Goal: Obtain resource: Download file/media

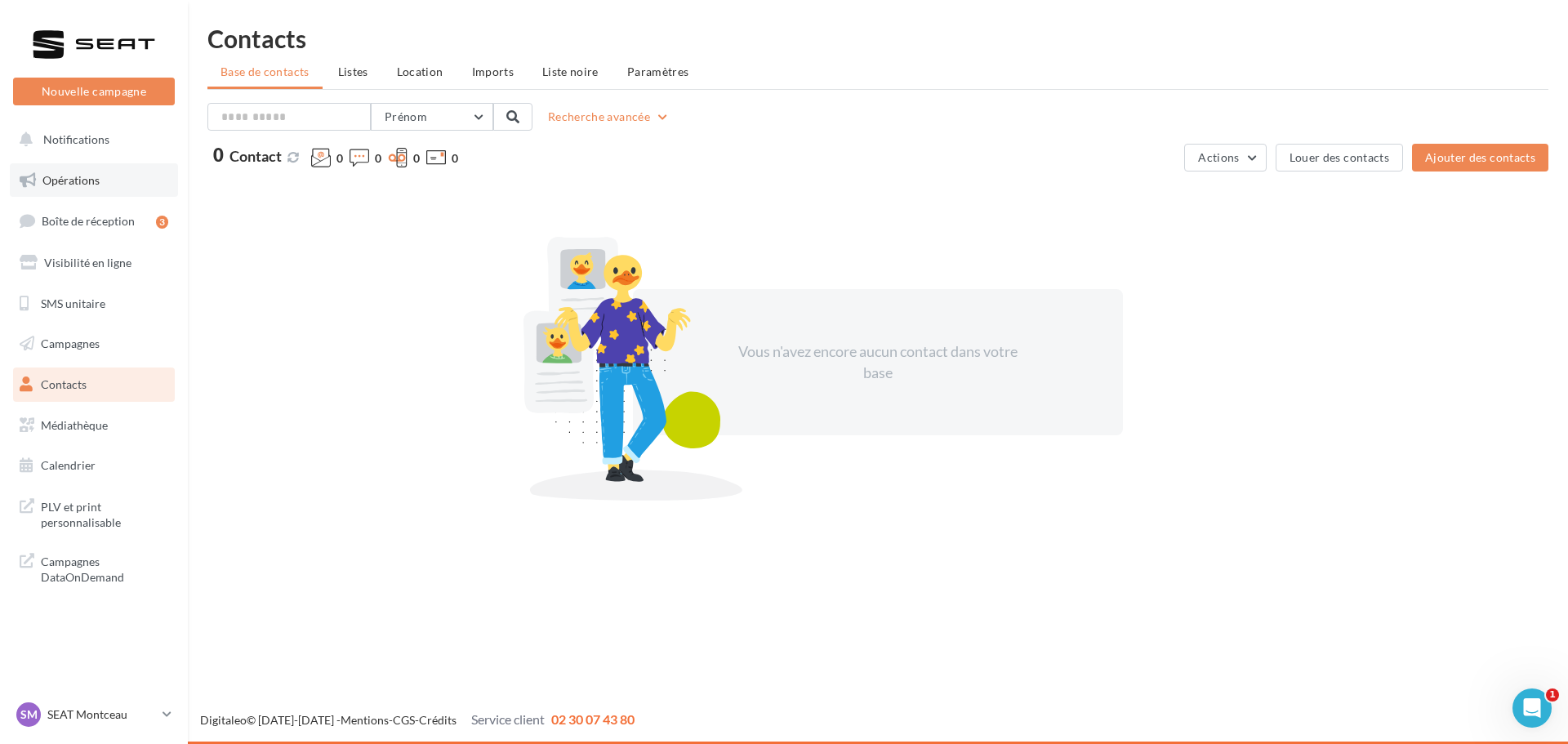
click at [101, 185] on link "Opérations" at bounding box center [94, 180] width 168 height 34
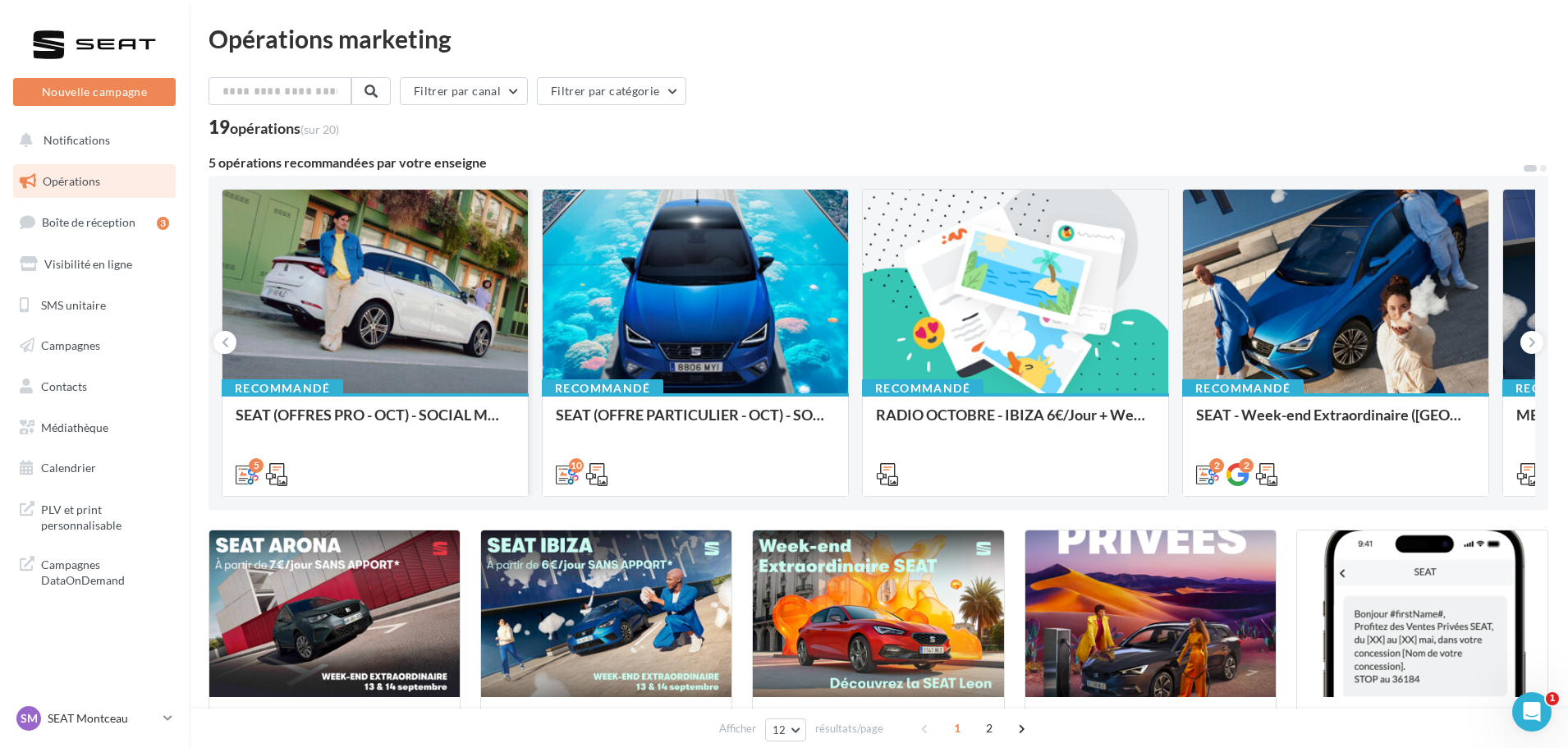
click at [322, 281] on div at bounding box center [374, 292] width 305 height 205
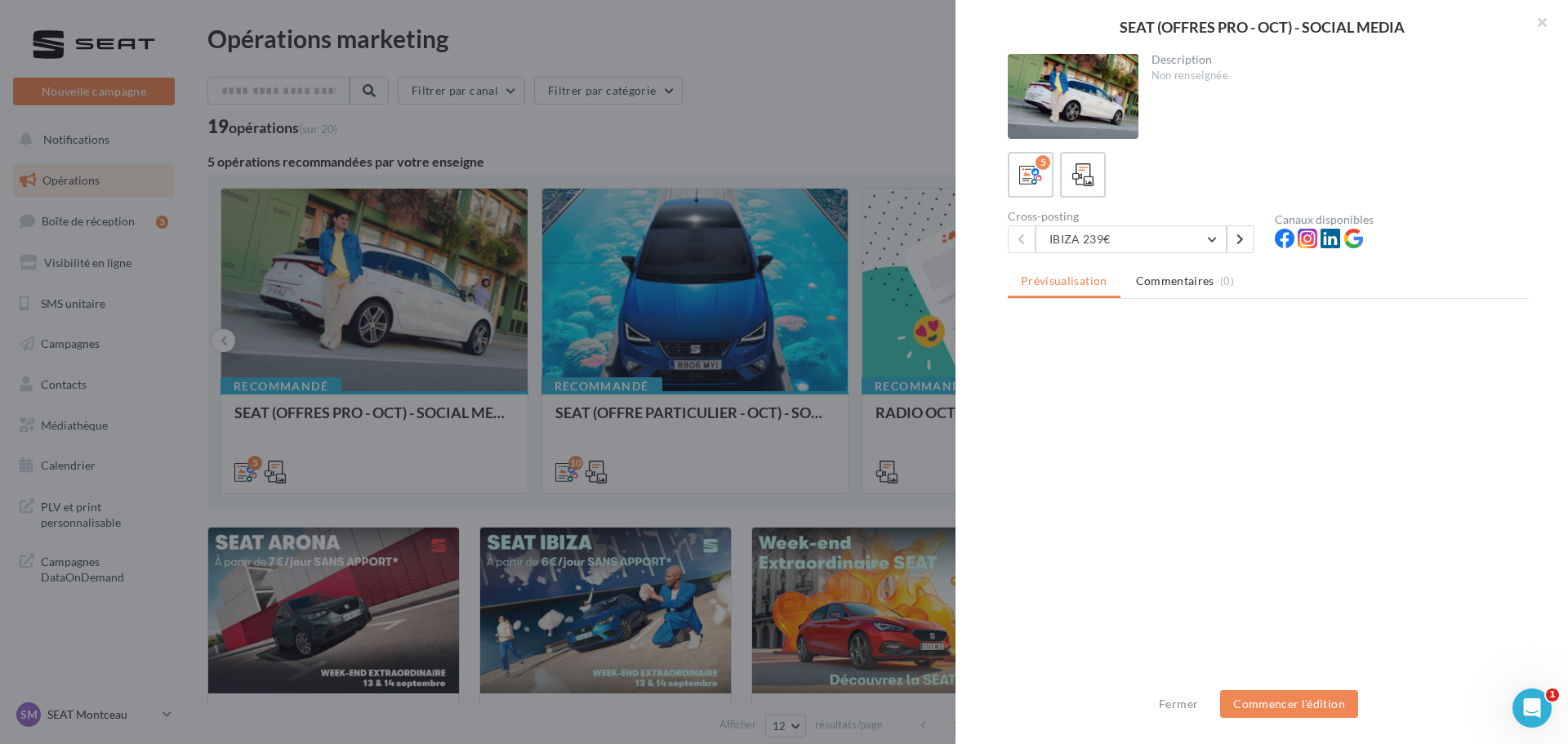
click at [627, 108] on div at bounding box center [784, 372] width 1568 height 744
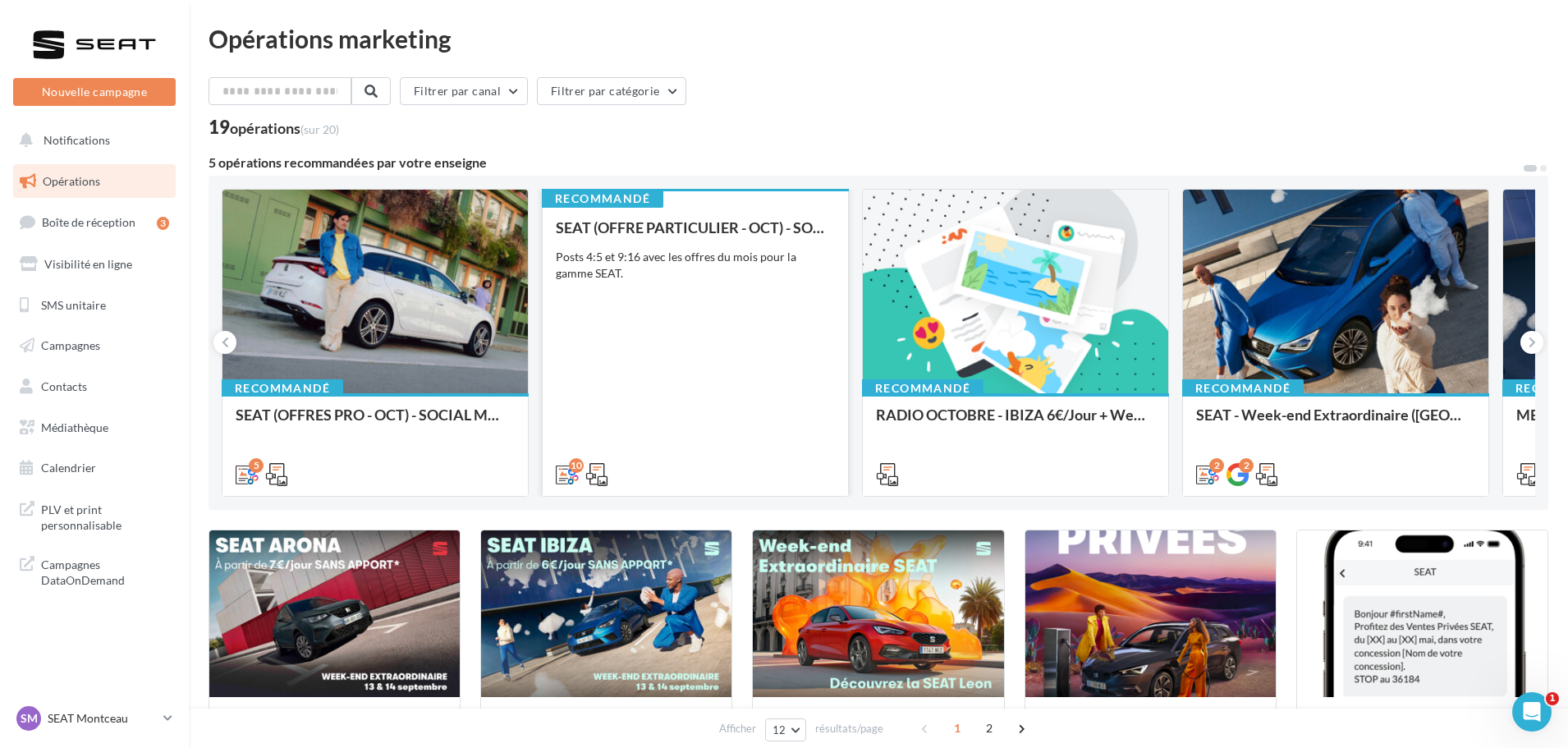
click at [720, 281] on div "SEAT (OFFRE PARTICULIER - OCT) - SOCIAL MEDIA Posts 4:5 et 9:16 avec les offres…" at bounding box center [695, 350] width 279 height 261
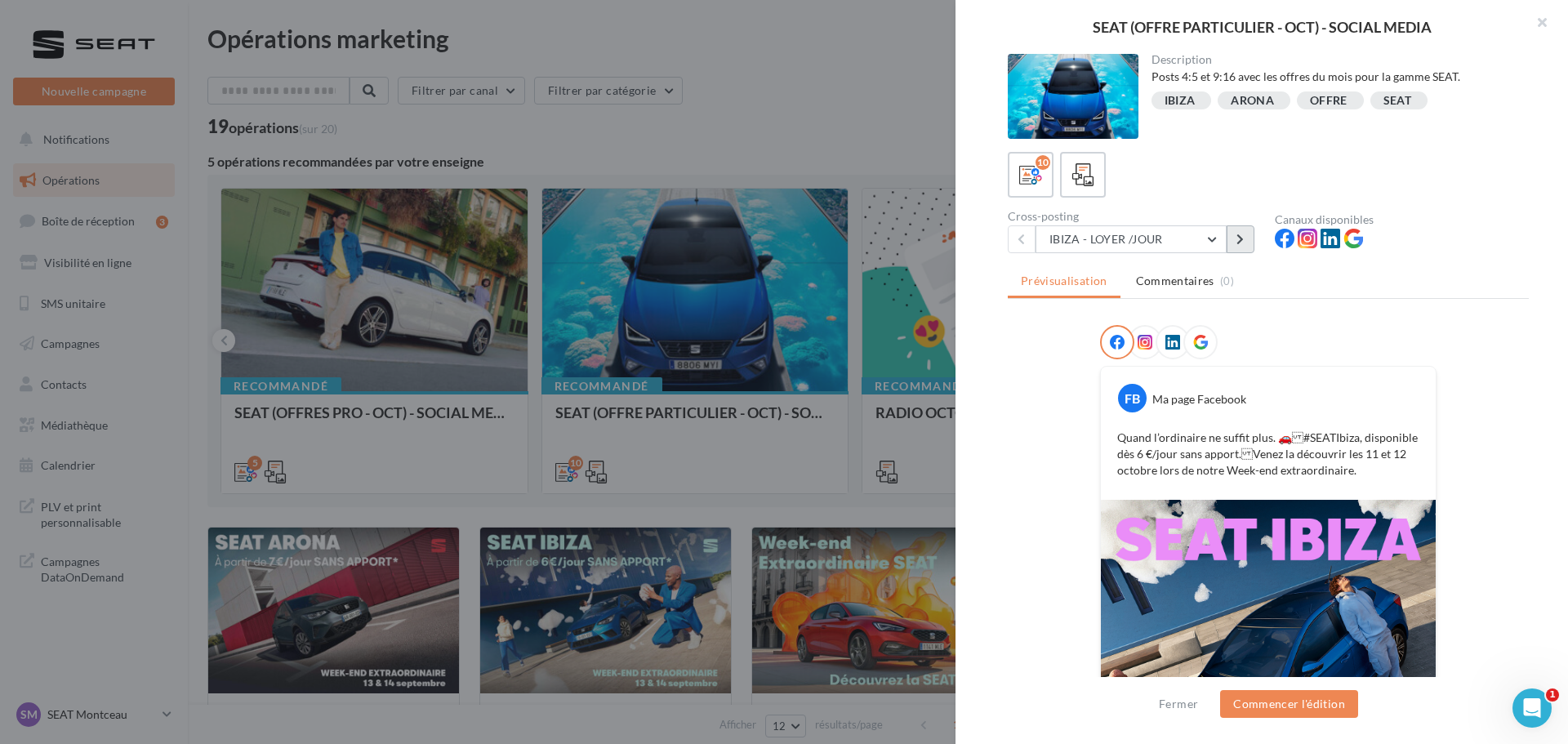
click at [1249, 237] on button at bounding box center [1241, 240] width 28 height 28
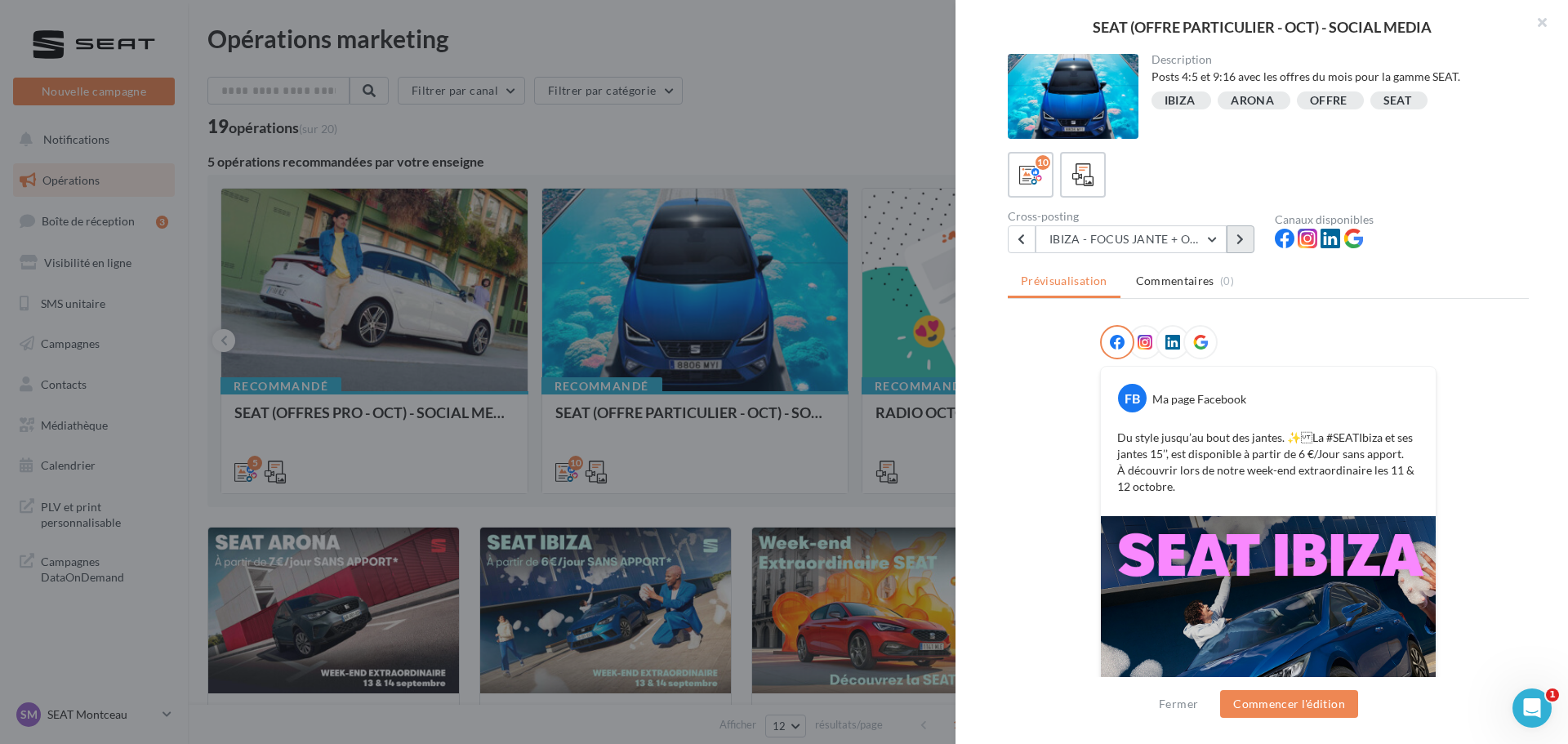
click at [1233, 243] on button at bounding box center [1241, 240] width 28 height 28
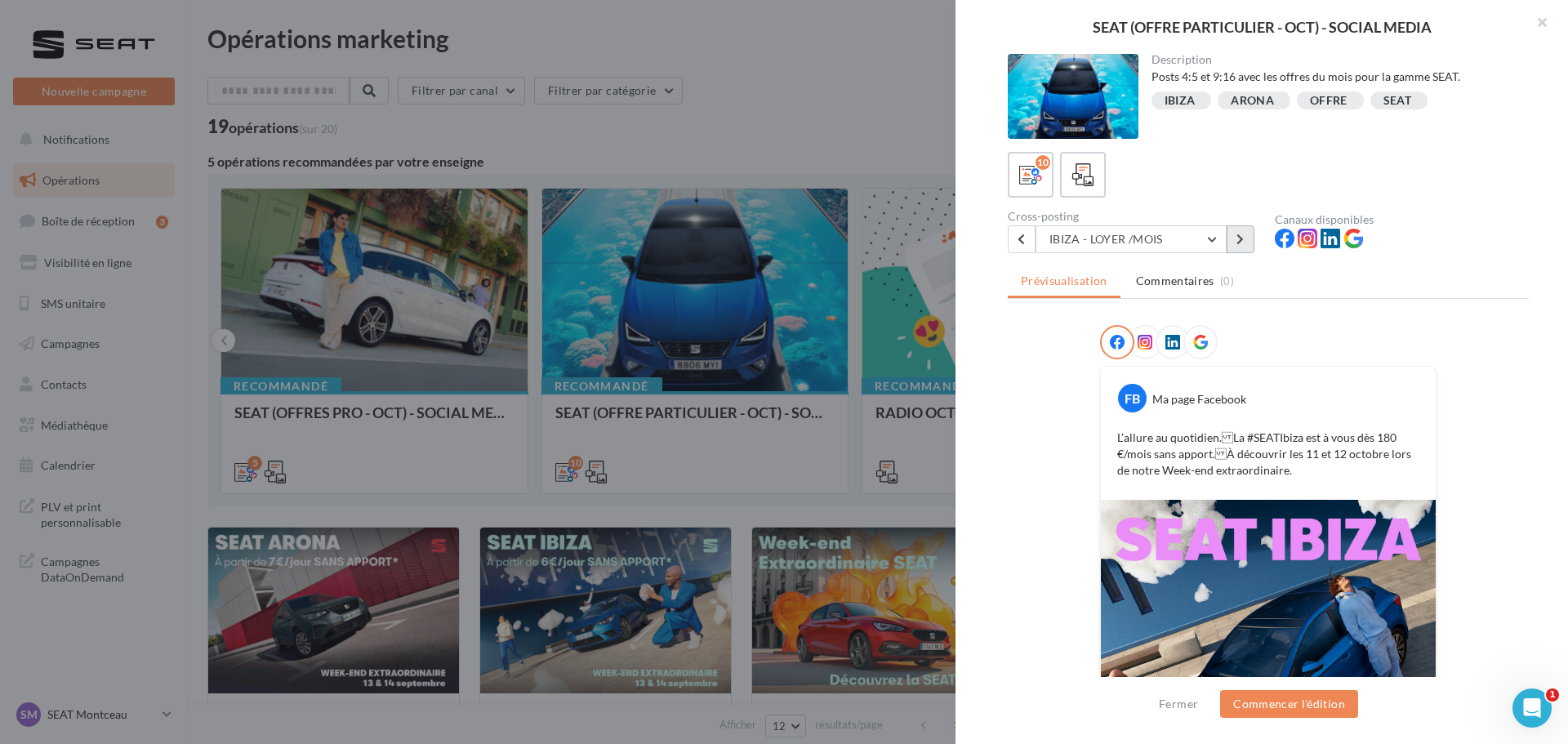
click at [1233, 243] on button at bounding box center [1241, 240] width 28 height 28
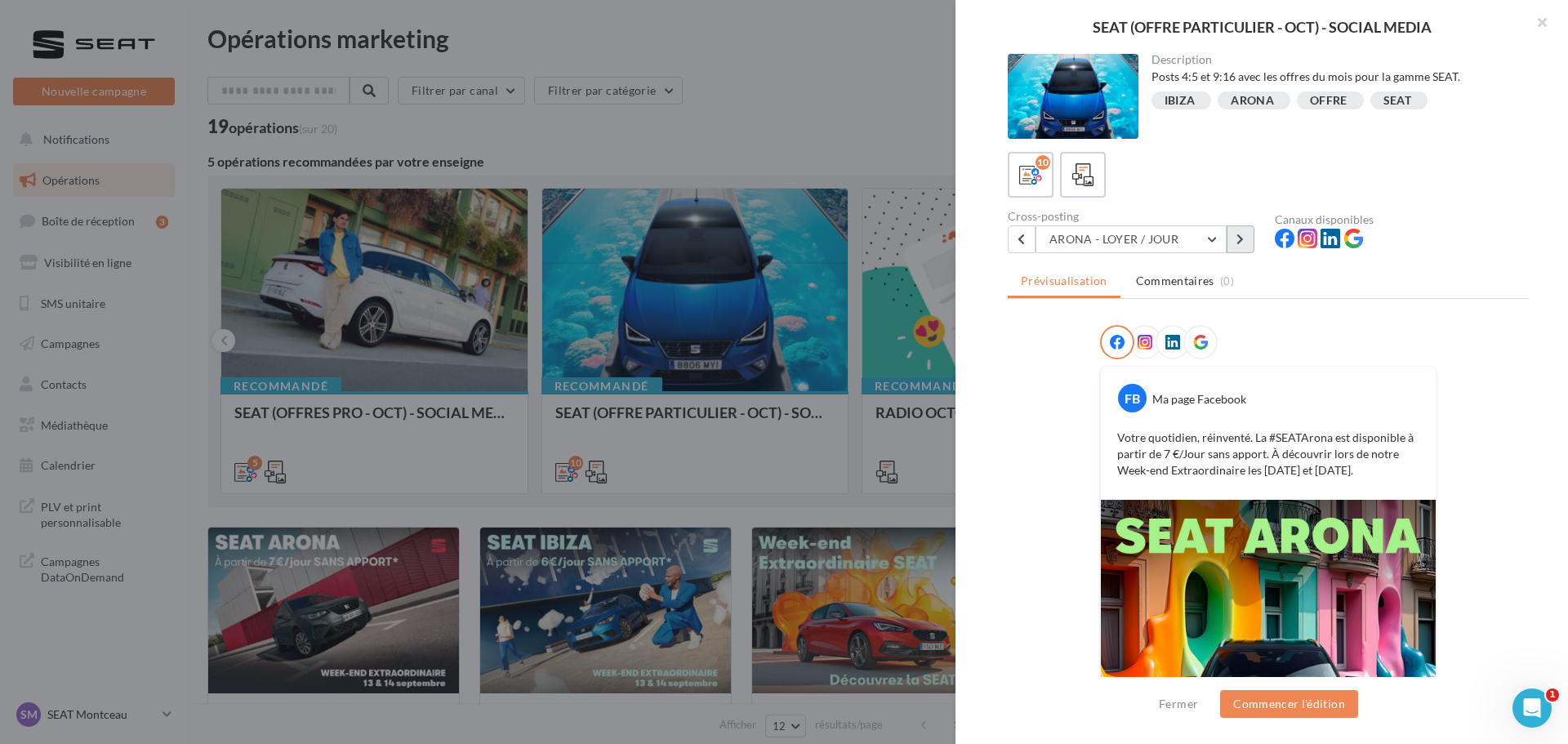
click at [1233, 243] on button at bounding box center [1241, 240] width 28 height 28
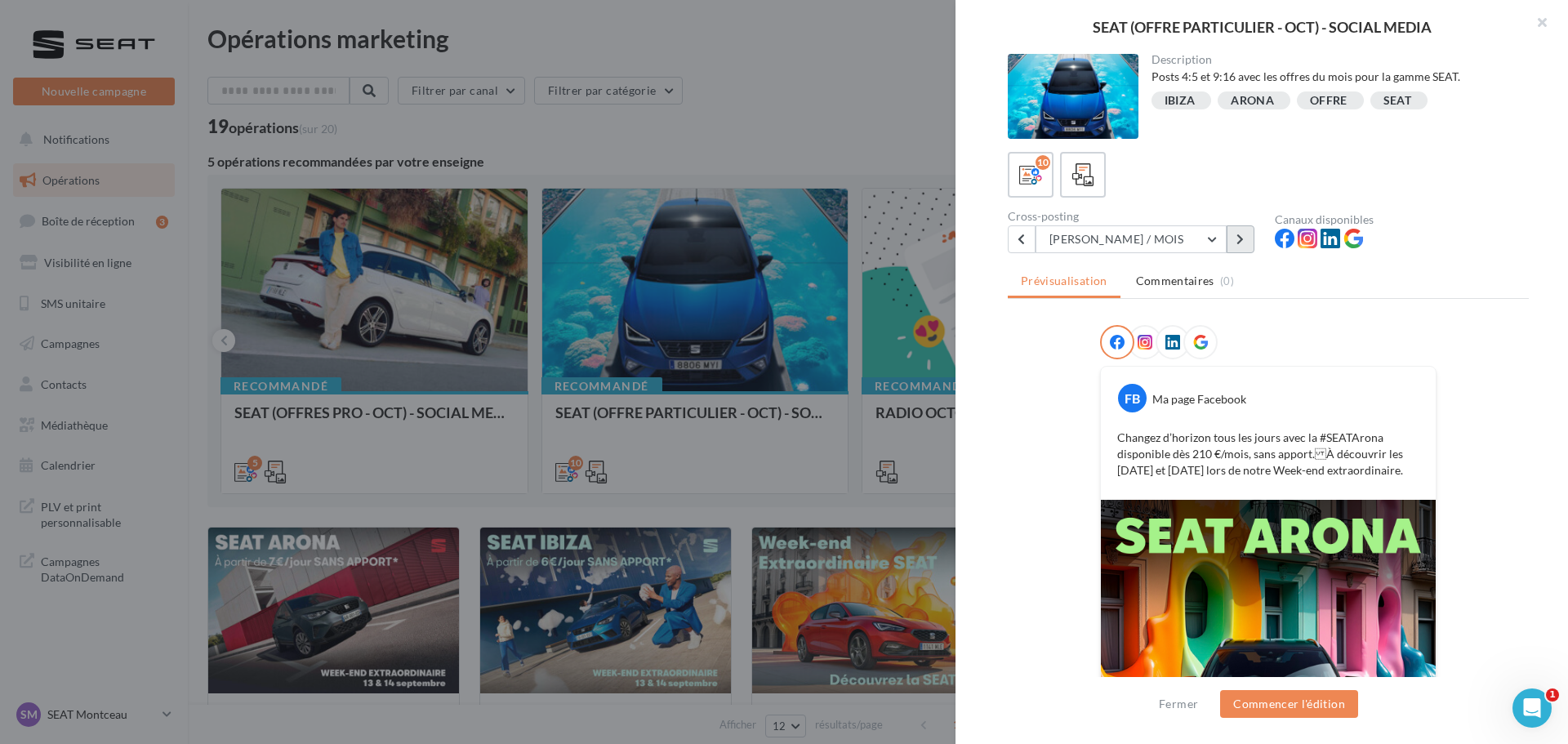
click at [1233, 243] on button at bounding box center [1241, 240] width 28 height 28
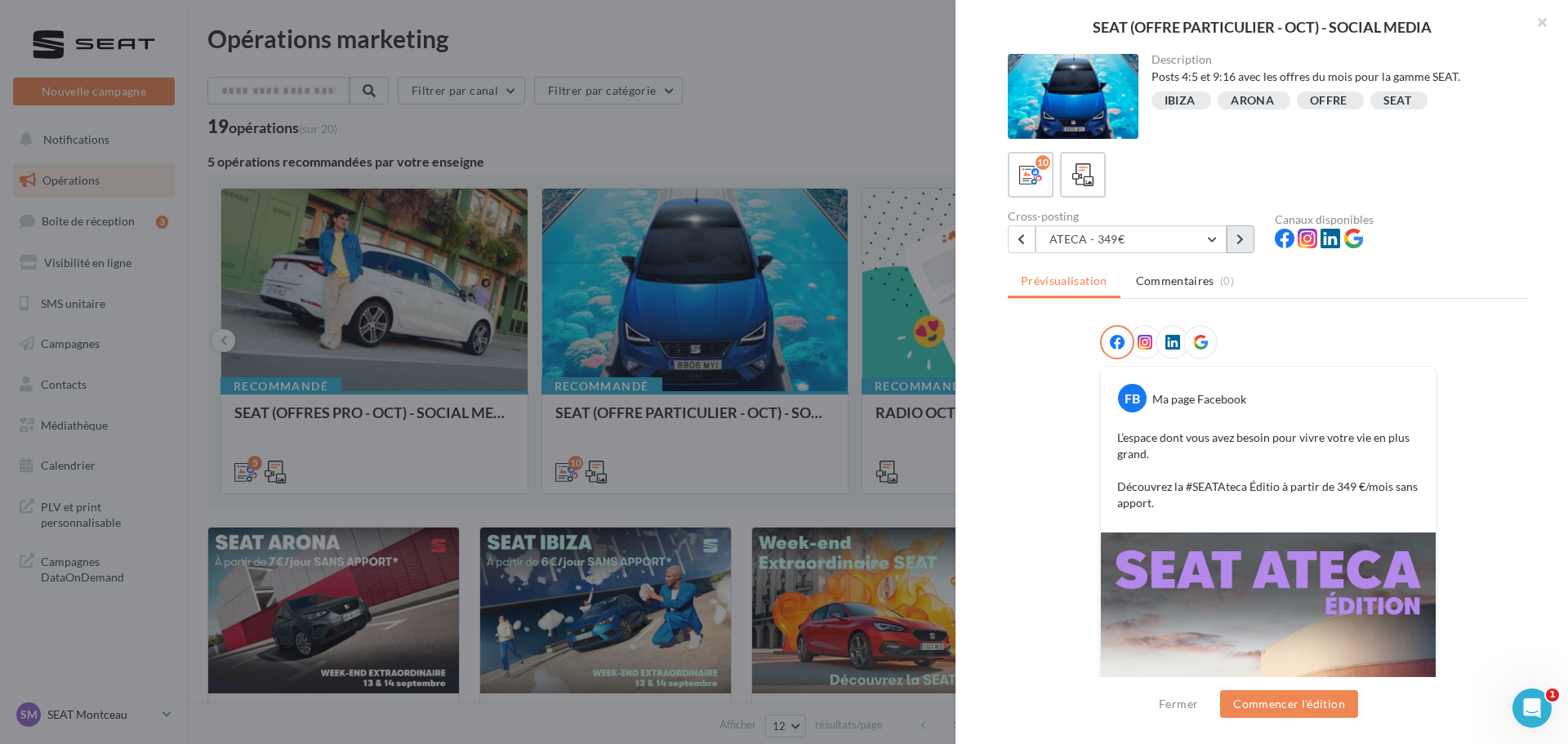
click at [1244, 240] on icon at bounding box center [1241, 239] width 7 height 11
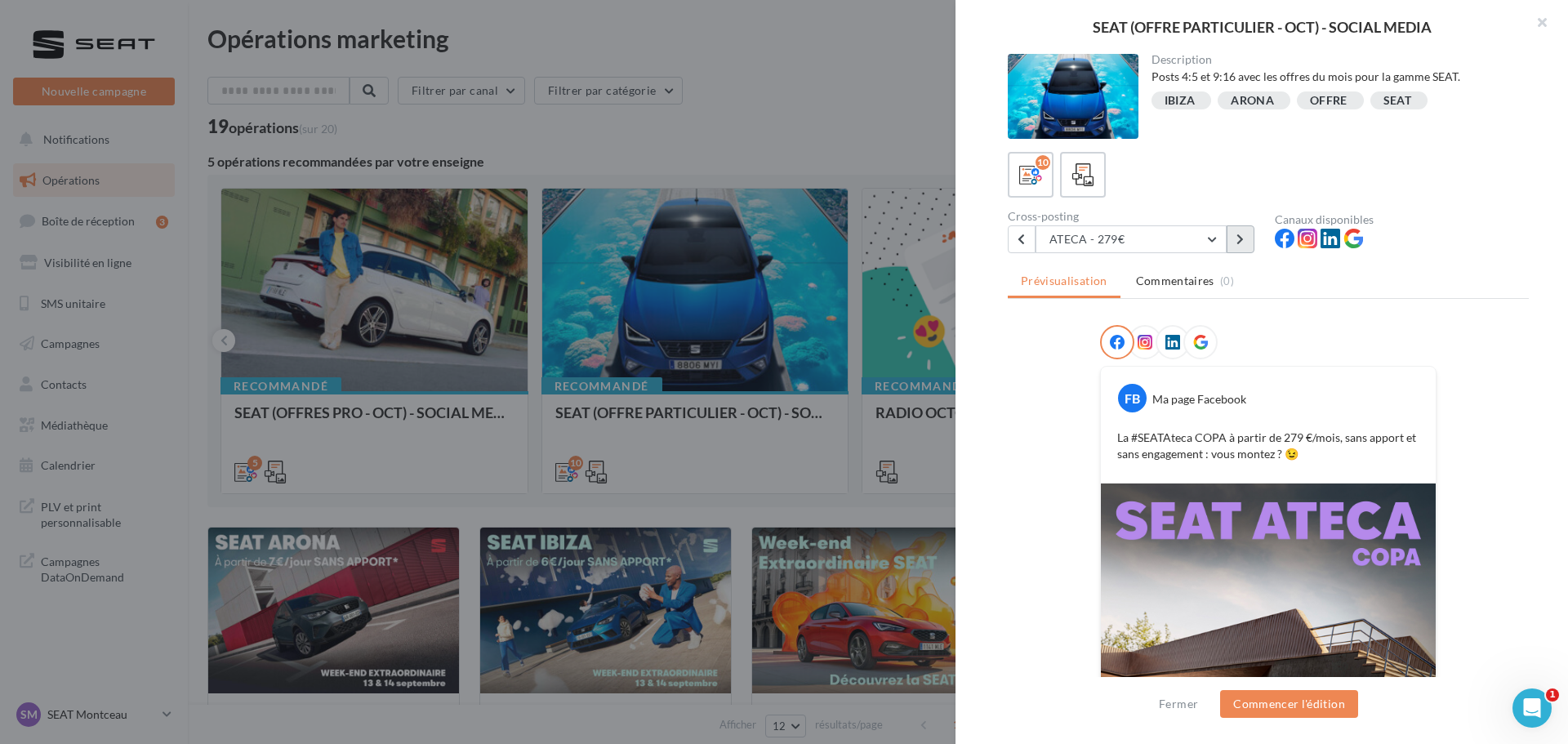
click at [1236, 238] on button at bounding box center [1241, 240] width 28 height 28
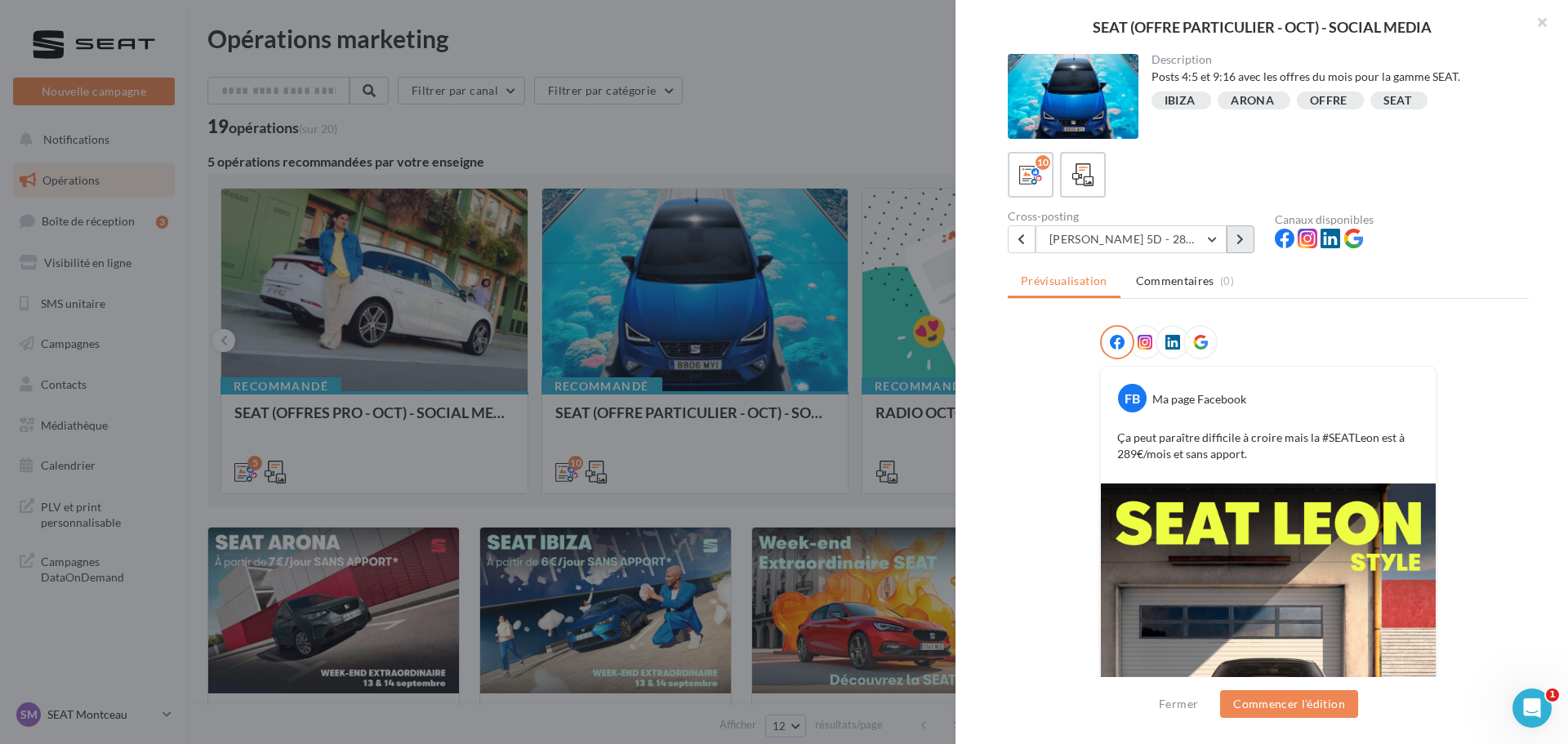
click at [1246, 242] on button at bounding box center [1241, 240] width 28 height 28
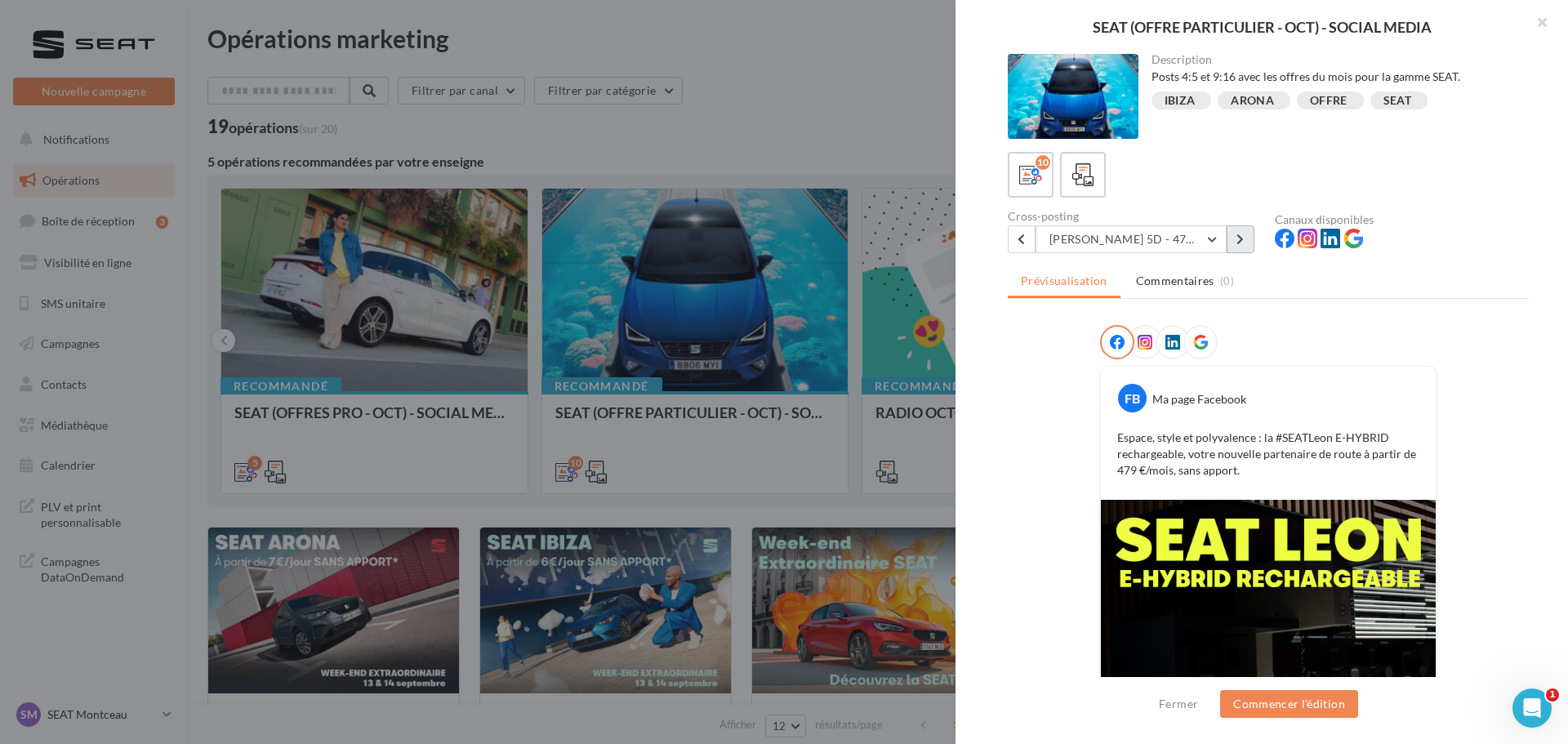
click at [1248, 239] on button at bounding box center [1241, 240] width 28 height 28
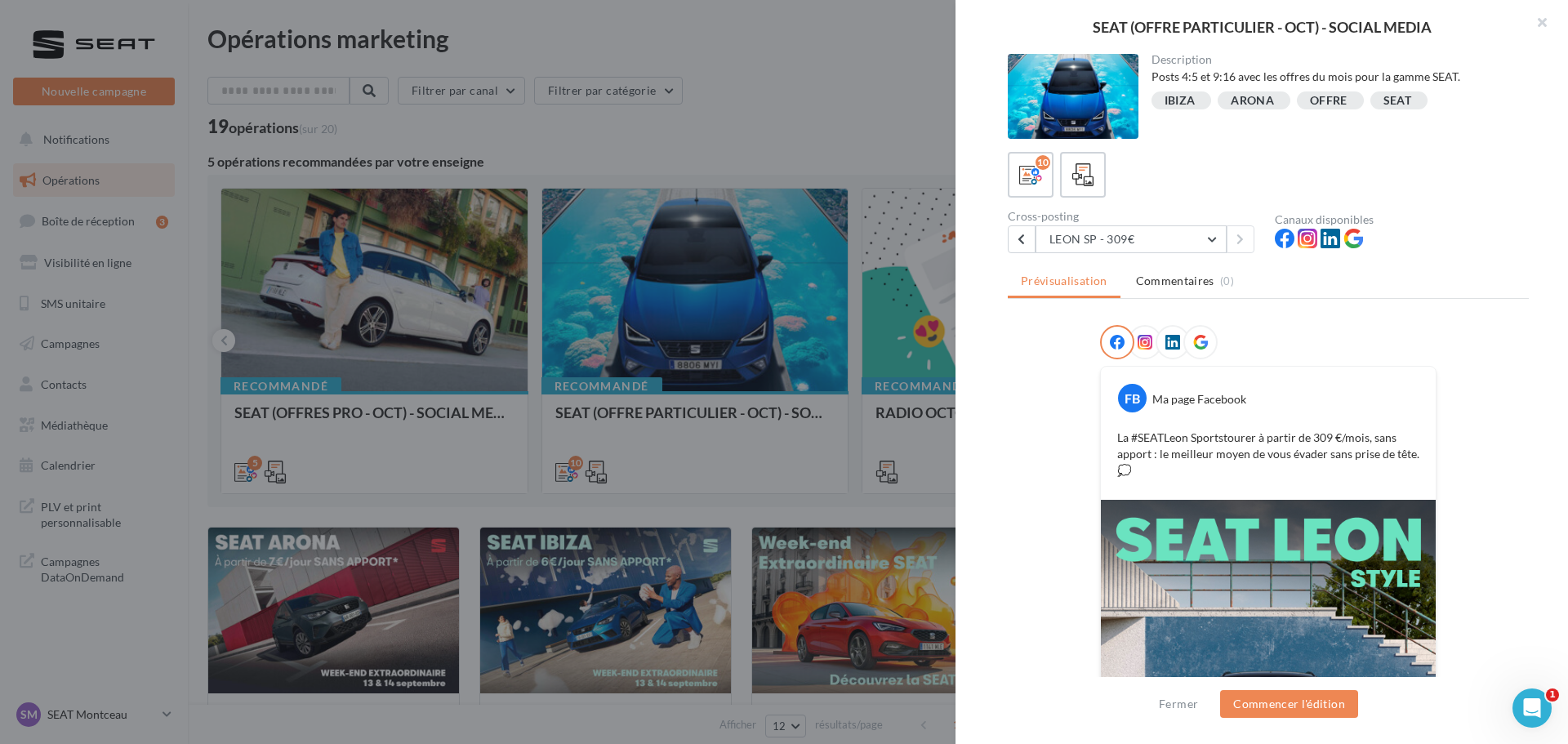
click at [1226, 208] on div "10 Cross-posting LEON SP - 309€ IBIZA - LOYER /JOUR IBIZA - FOCUS JANTE + OFFRE…" at bounding box center [1269, 202] width 521 height 101
click at [1298, 242] on icon at bounding box center [1308, 238] width 20 height 20
click at [1144, 344] on icon at bounding box center [1145, 342] width 15 height 15
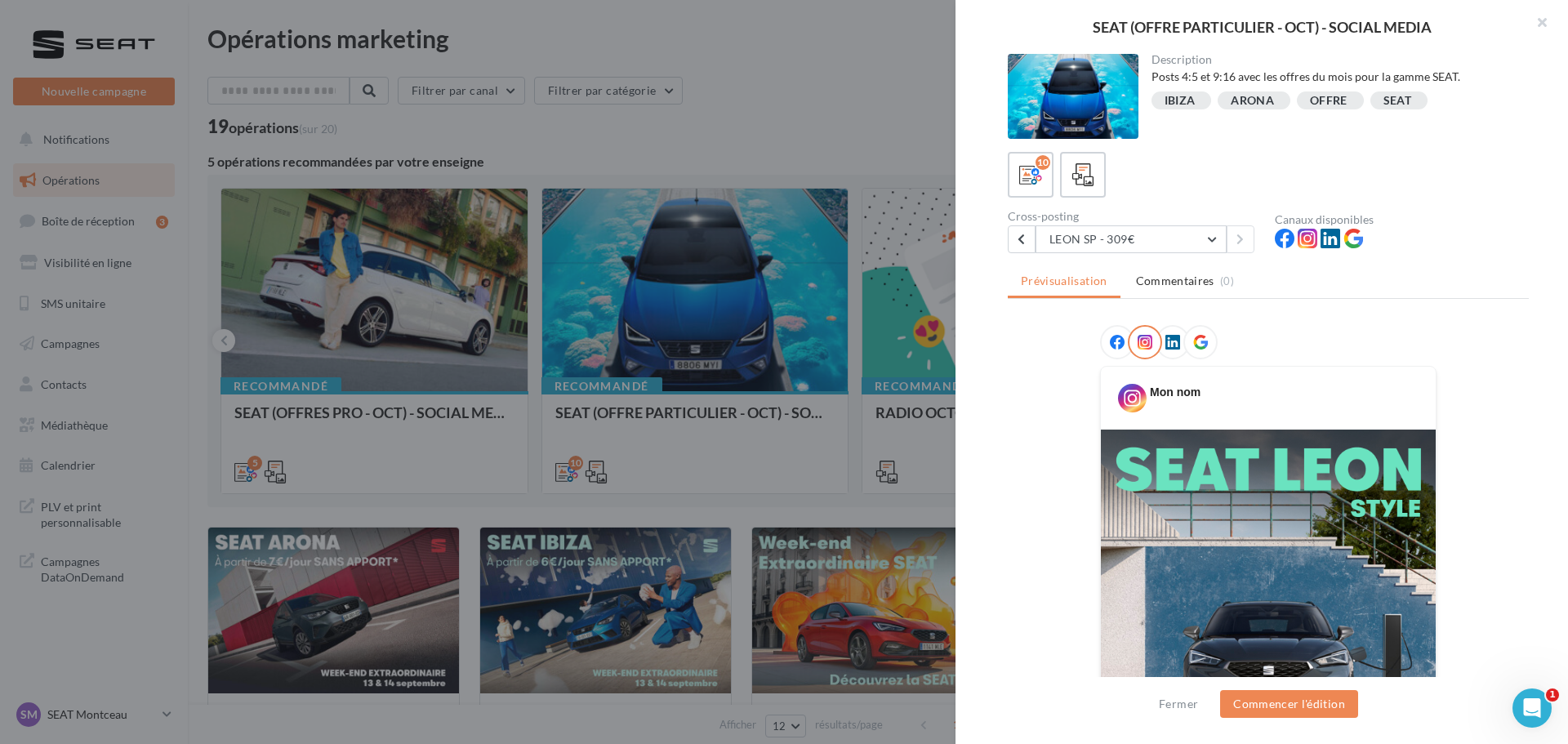
click at [1117, 346] on icon at bounding box center [1117, 342] width 15 height 15
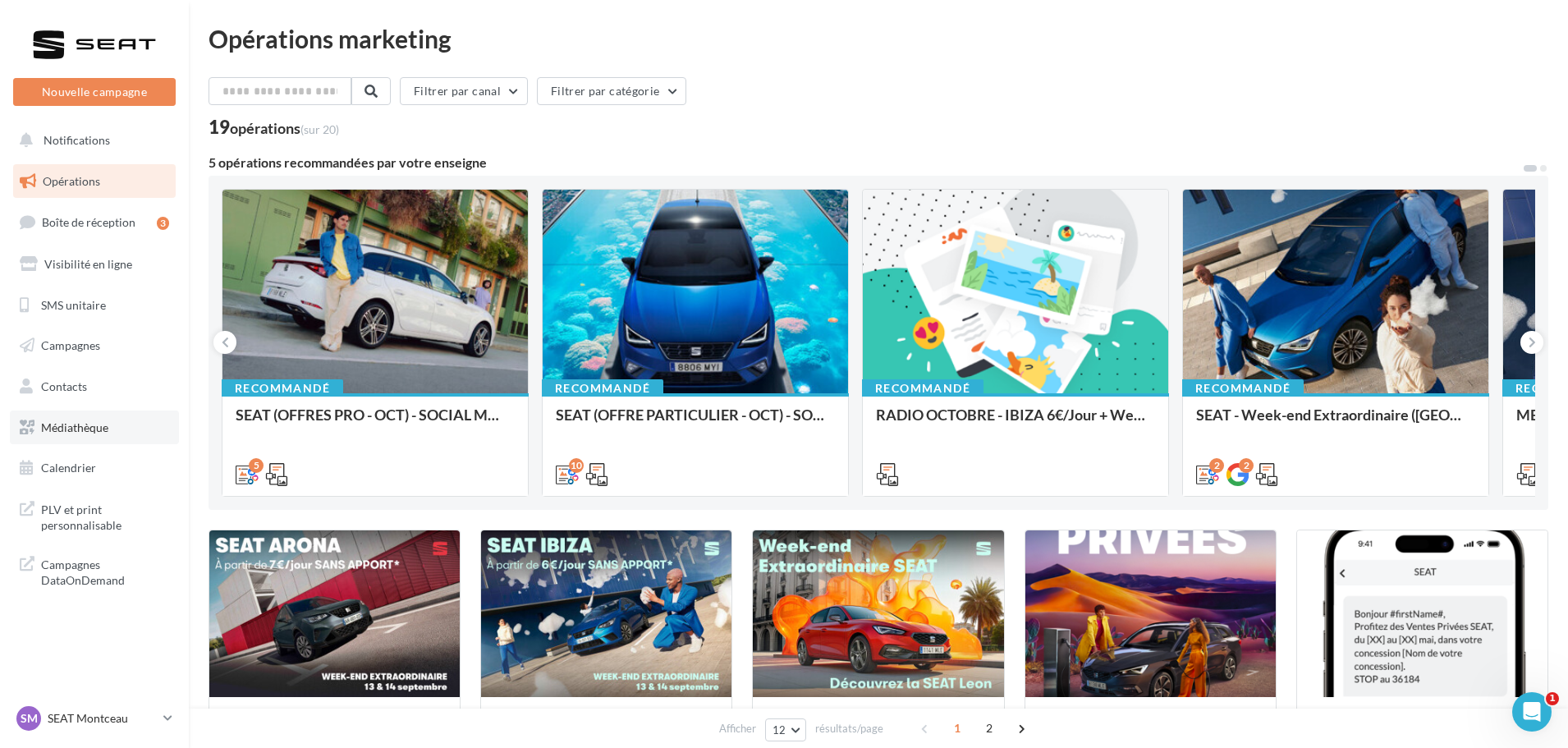
click at [64, 429] on span "Médiathèque" at bounding box center [75, 427] width 67 height 14
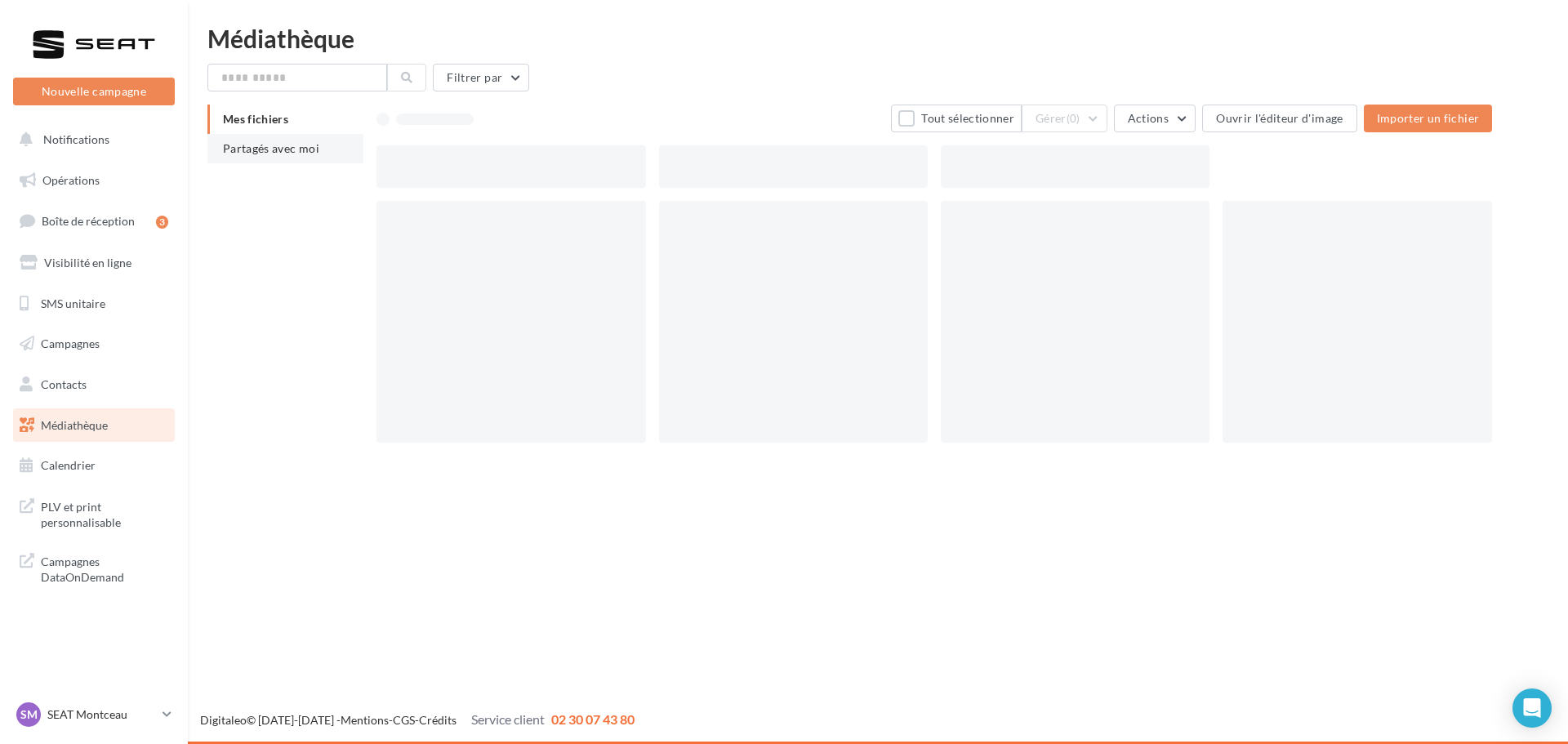
click at [276, 139] on li "Partagés avec moi" at bounding box center [285, 149] width 156 height 30
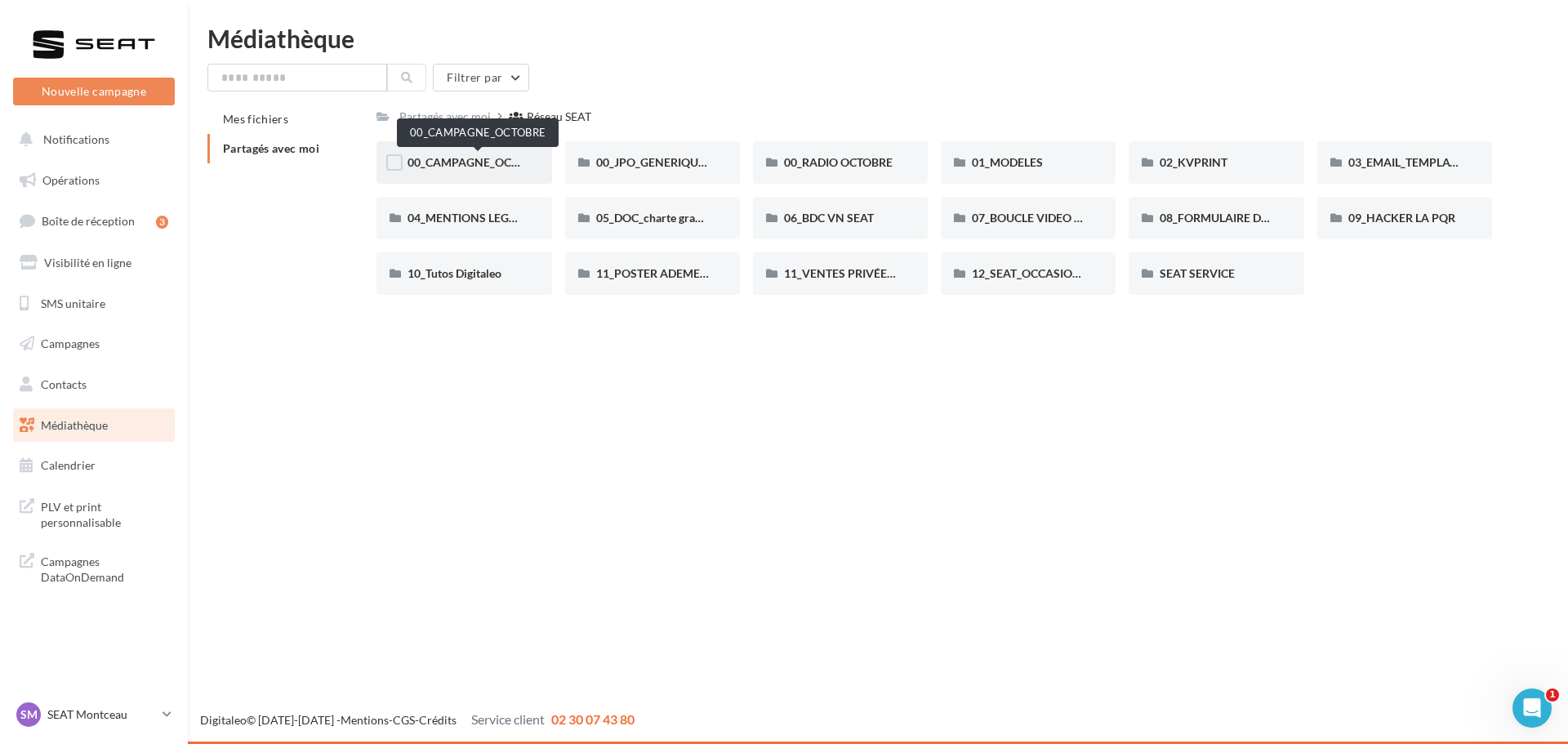
click at [519, 166] on span "00_CAMPAGNE_OCTOBRE" at bounding box center [478, 162] width 139 height 14
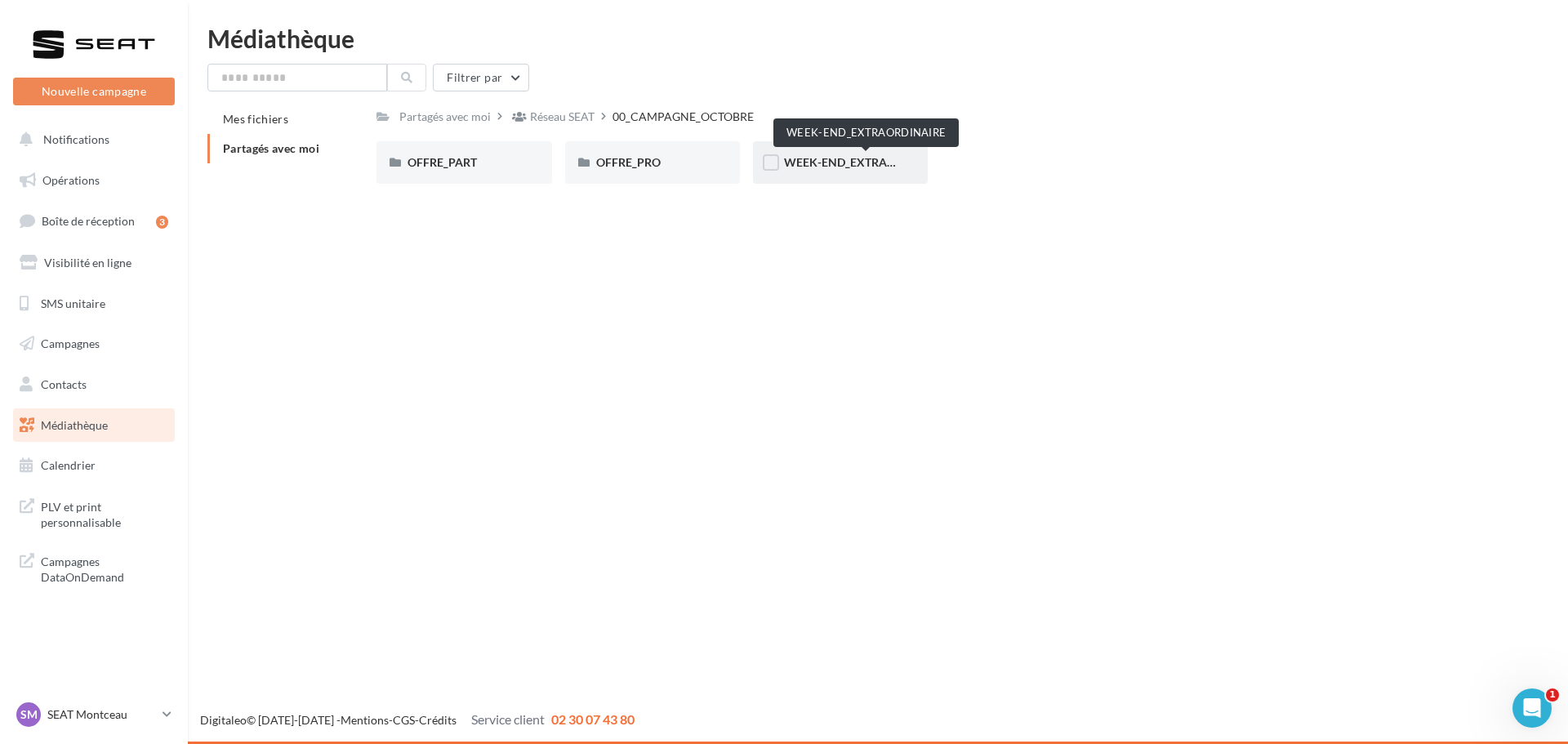
click at [842, 165] on span "WEEK-END_EXTRAORDINAIRE" at bounding box center [867, 162] width 165 height 14
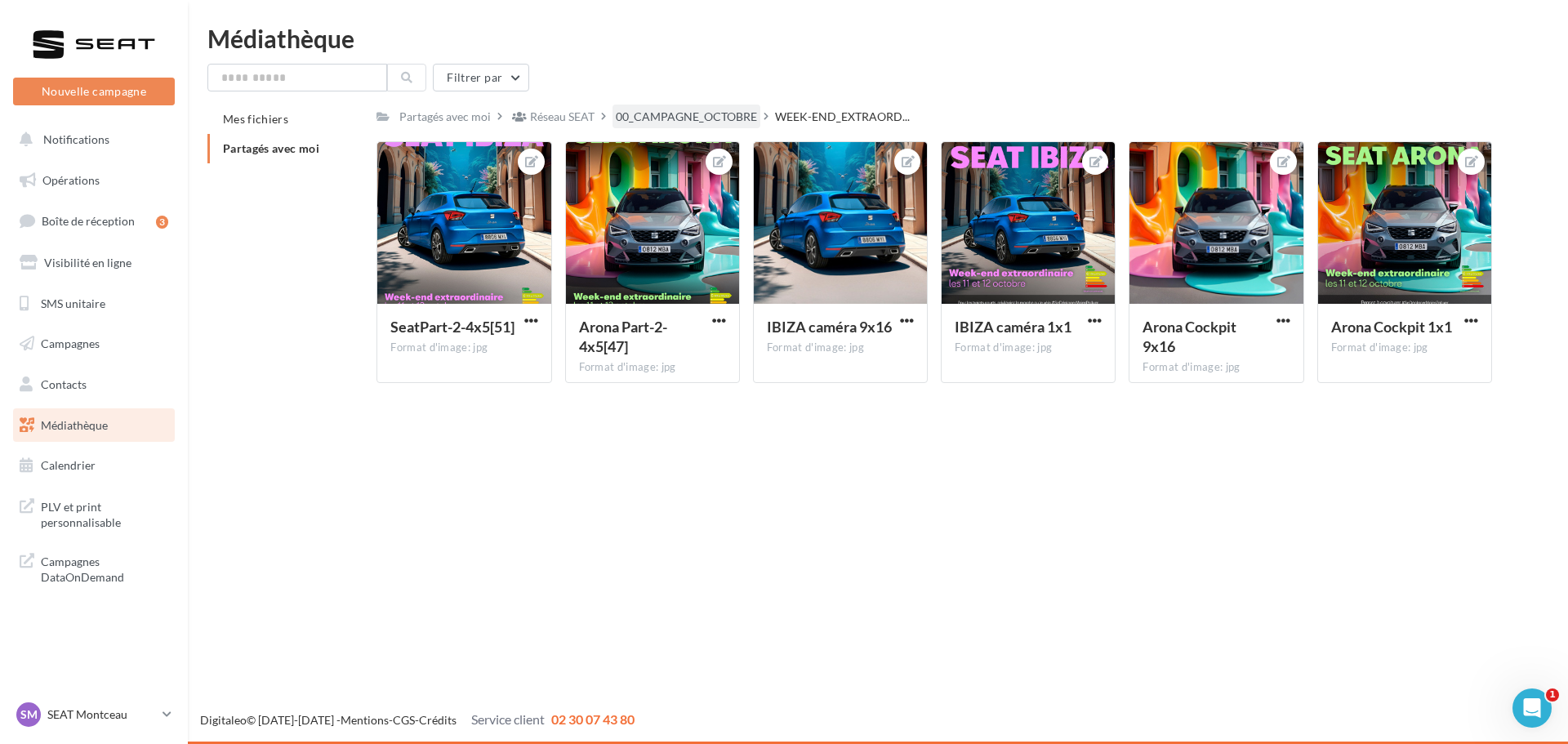
click at [709, 117] on div "00_CAMPAGNE_OCTOBRE" at bounding box center [687, 117] width 141 height 17
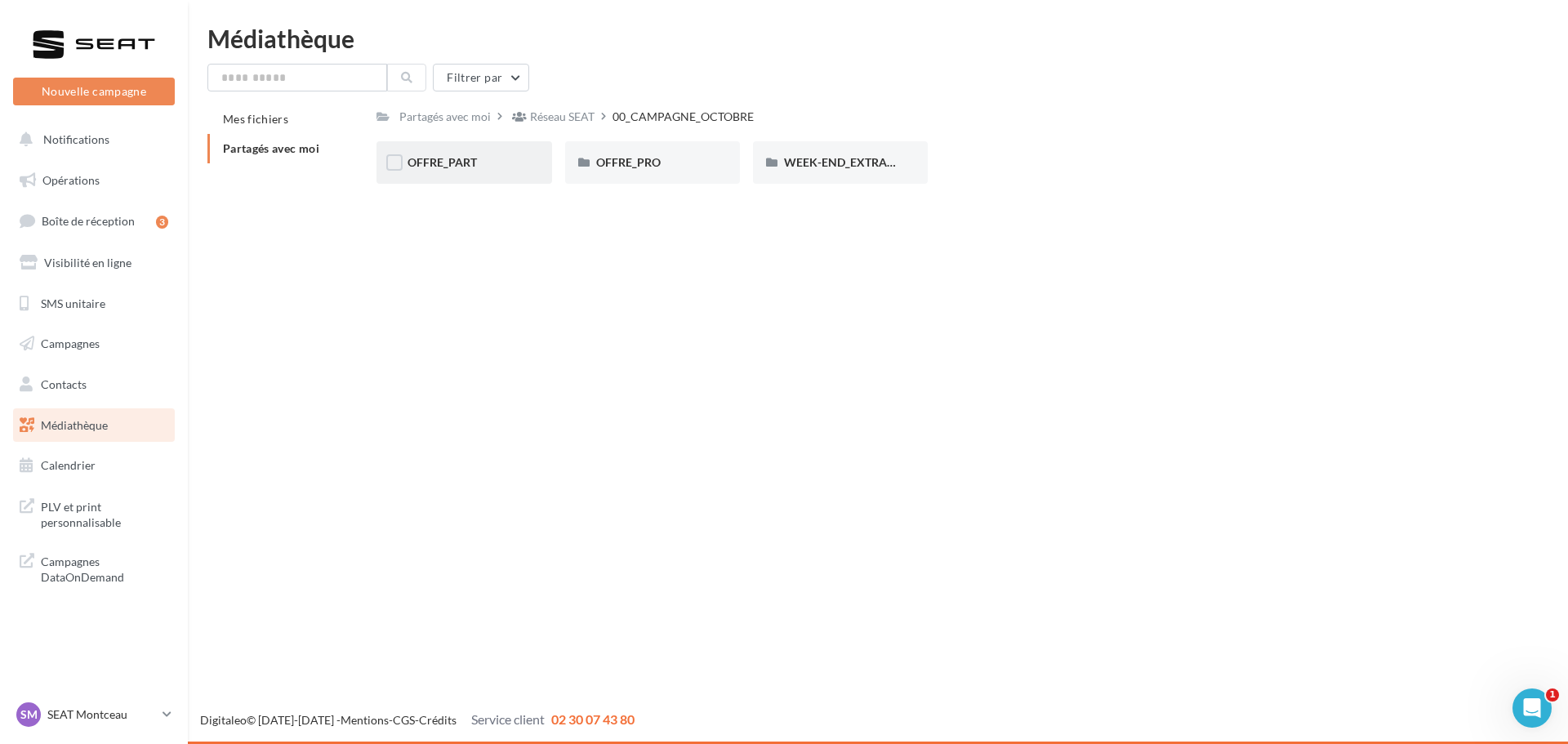
click at [444, 151] on div "OFFRE_PART" at bounding box center [464, 163] width 175 height 43
click at [447, 163] on span "ARONA" at bounding box center [428, 162] width 42 height 14
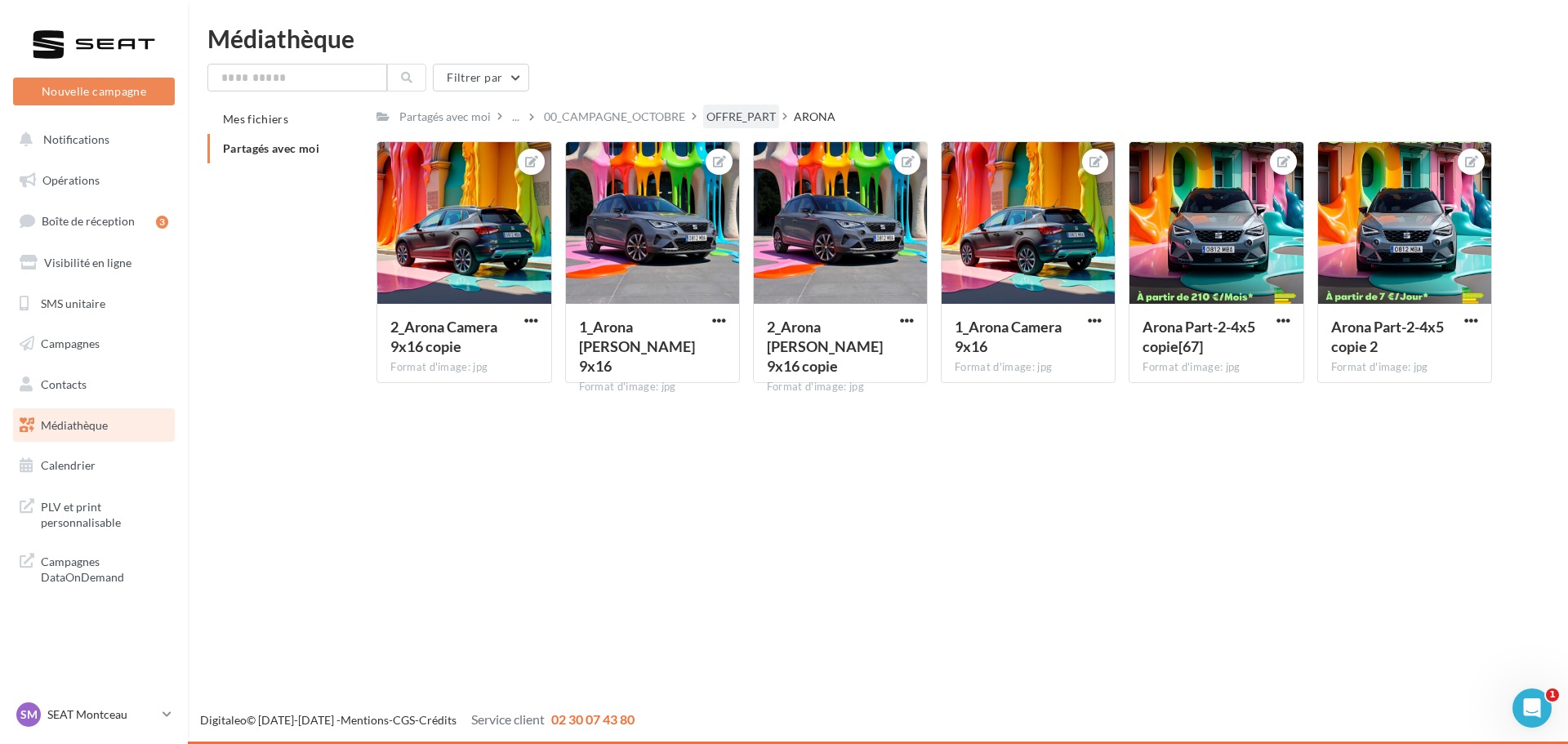
click at [736, 107] on div "OFFRE_PART" at bounding box center [742, 115] width 76 height 23
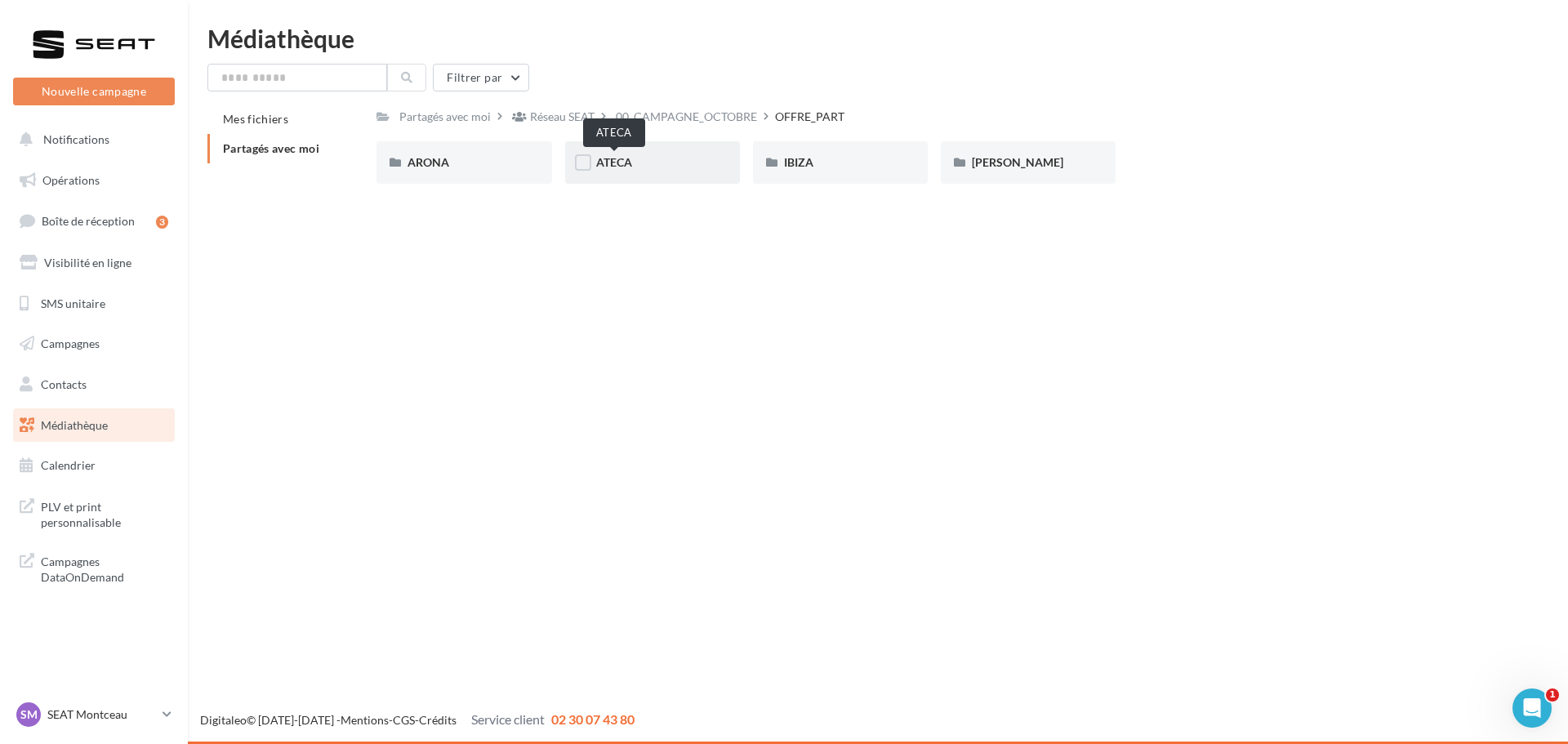
click at [617, 156] on span "ATECA" at bounding box center [614, 162] width 36 height 14
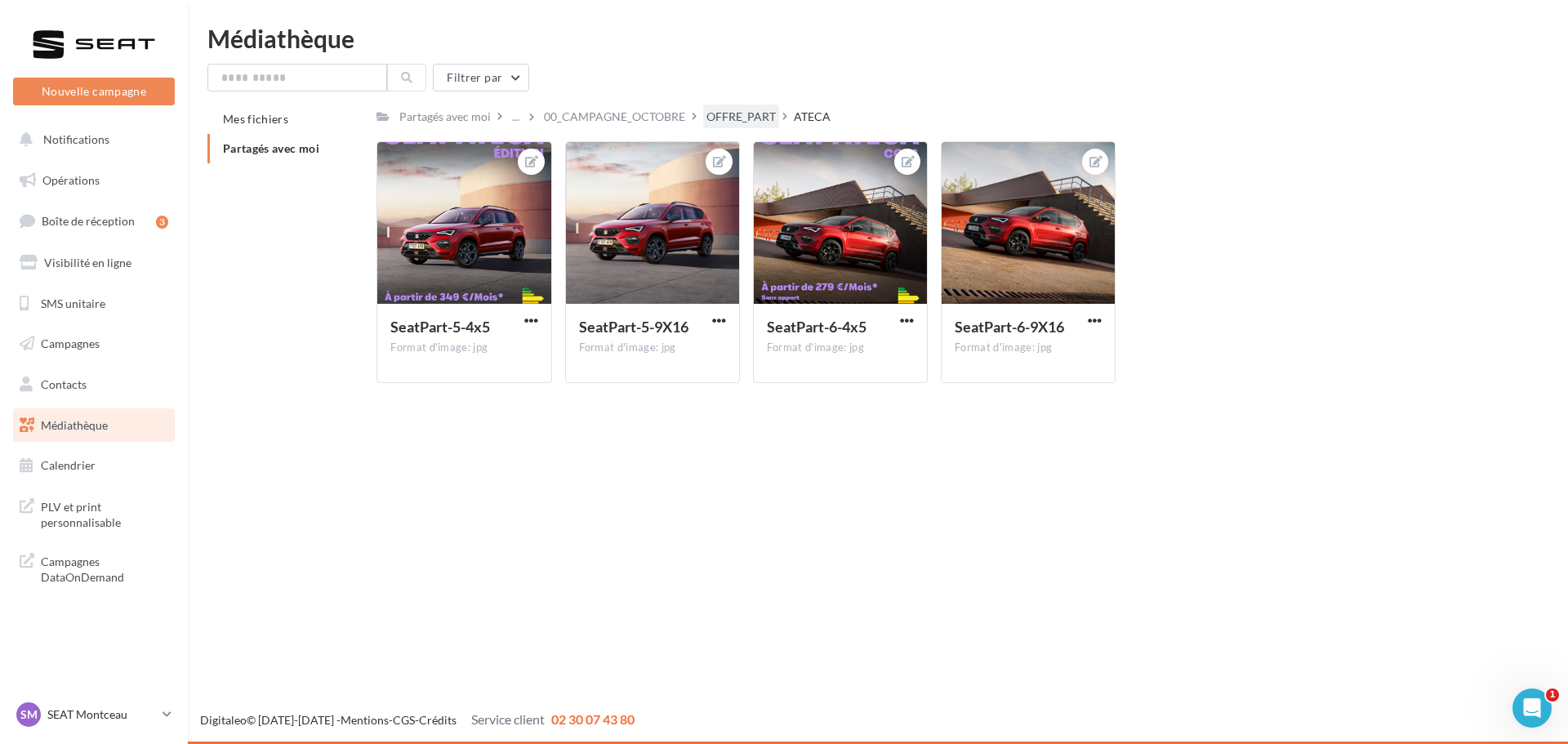
click at [740, 109] on div "OFFRE_PART" at bounding box center [741, 117] width 70 height 17
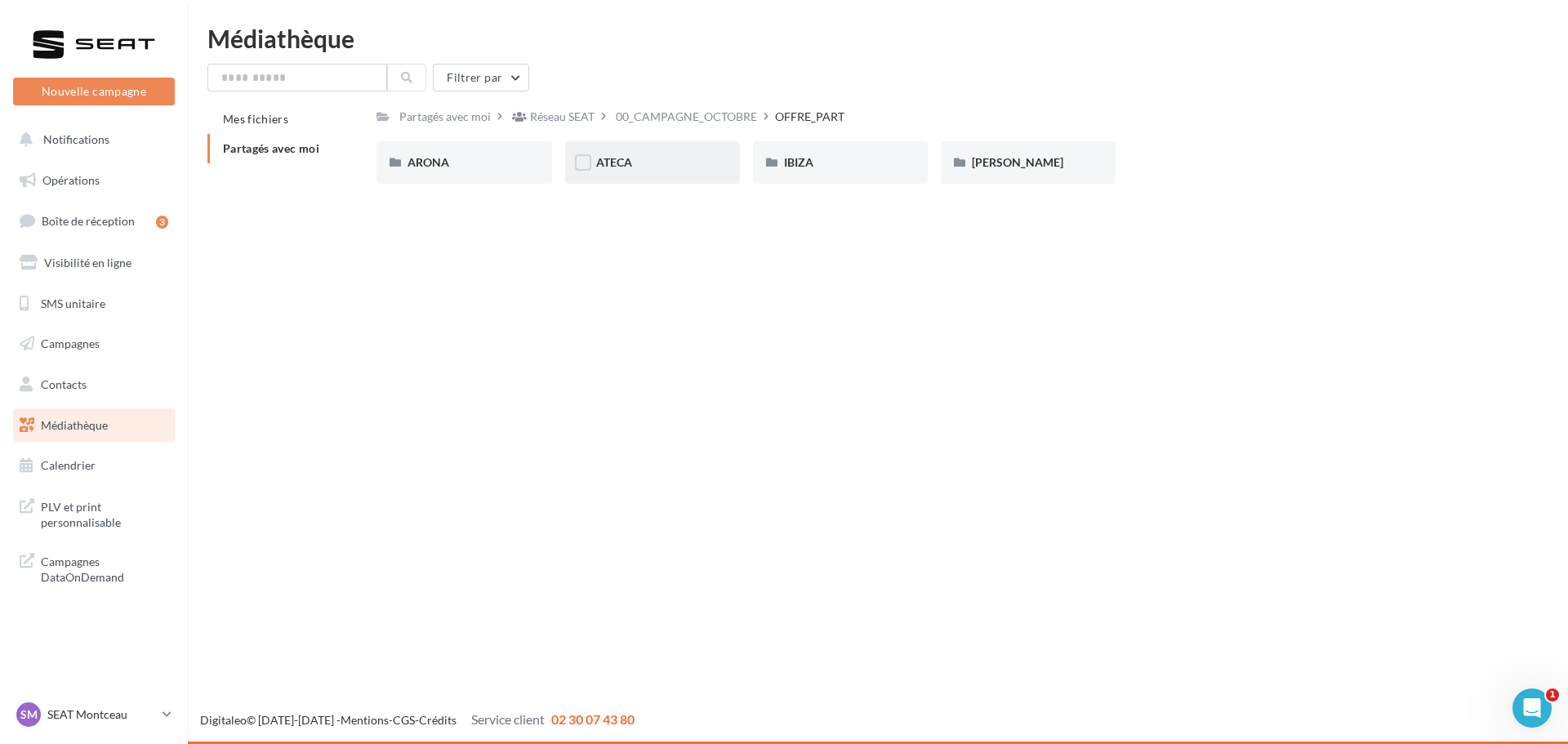
click at [616, 155] on span "ATECA" at bounding box center [614, 162] width 36 height 14
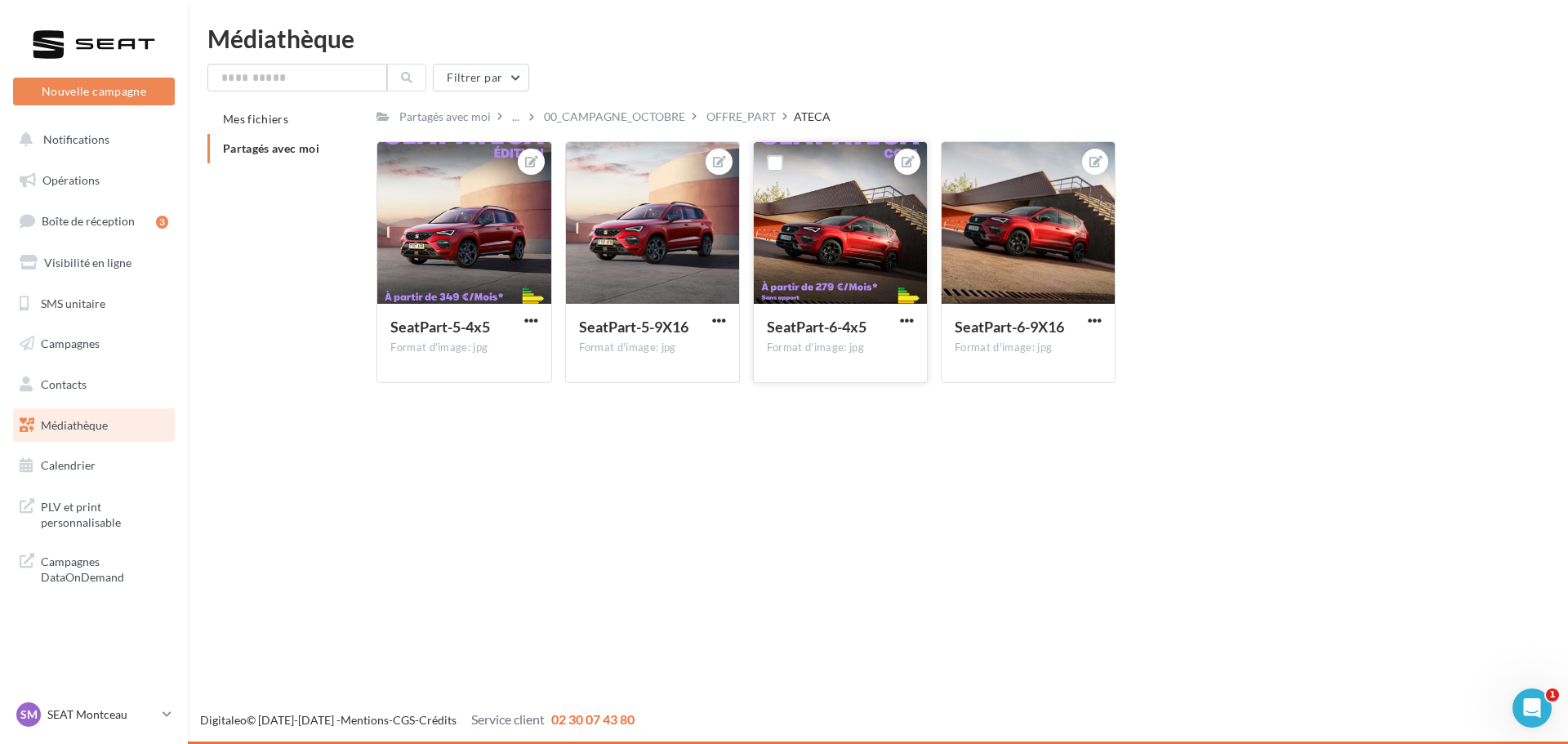
click at [899, 323] on button "button" at bounding box center [907, 321] width 20 height 17
click at [813, 398] on button "Télécharger" at bounding box center [831, 396] width 172 height 43
click at [731, 116] on div "Le téléchargement va bientôt commencer" at bounding box center [784, 96] width 285 height 44
click at [734, 124] on div "OFFRE_PART" at bounding box center [741, 117] width 70 height 17
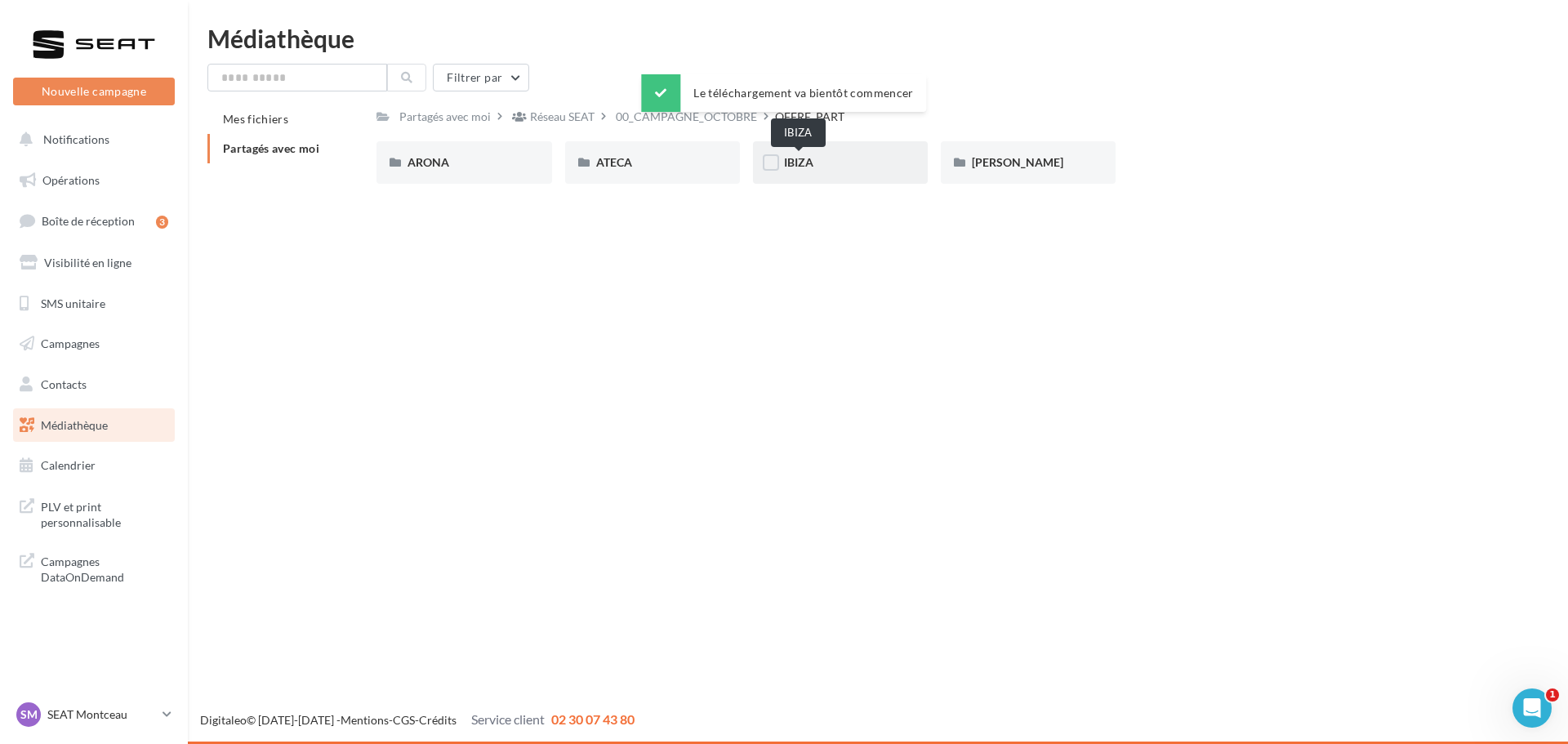
click at [796, 160] on span "IBIZA" at bounding box center [799, 162] width 30 height 14
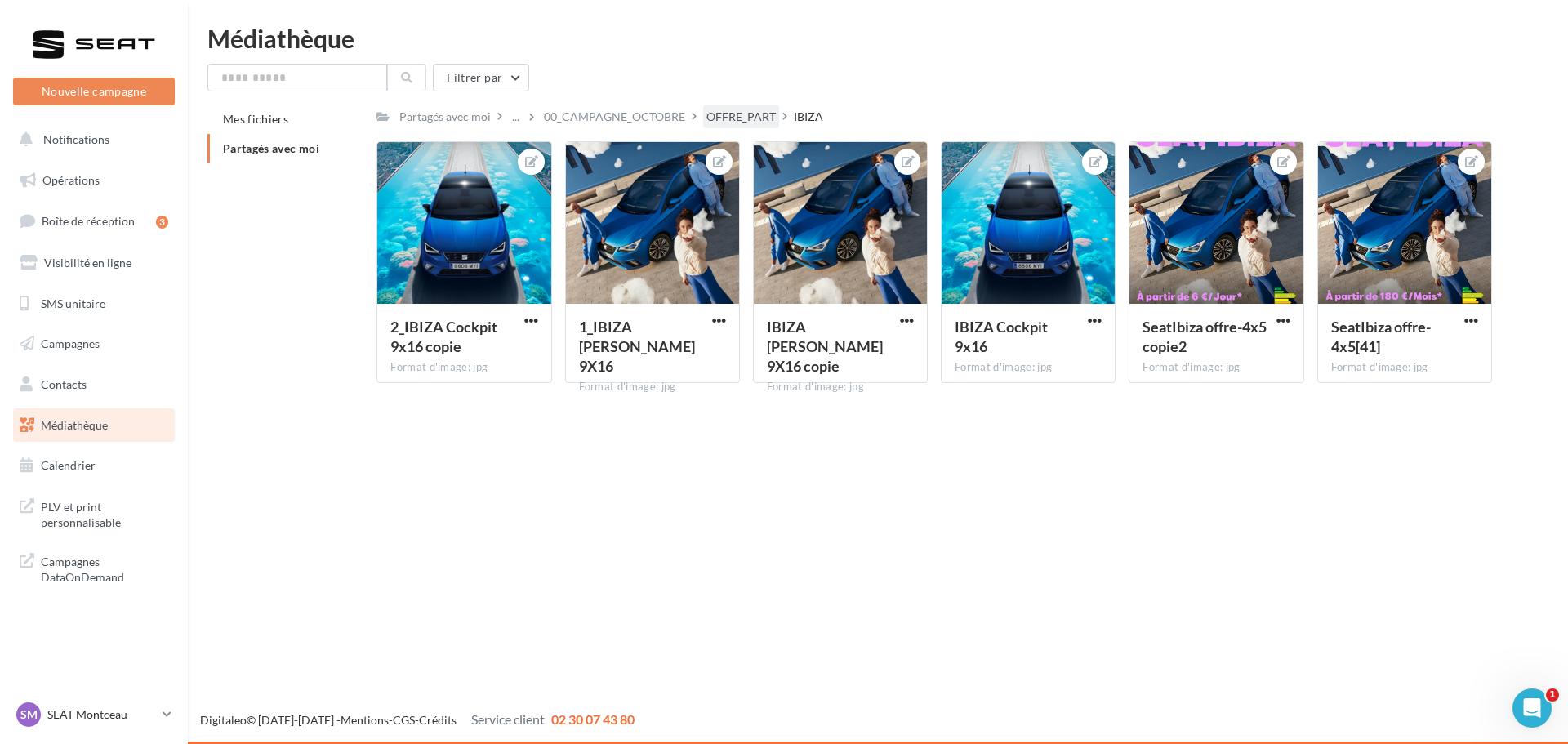
click at [718, 118] on div "OFFRE_PART" at bounding box center [741, 117] width 70 height 17
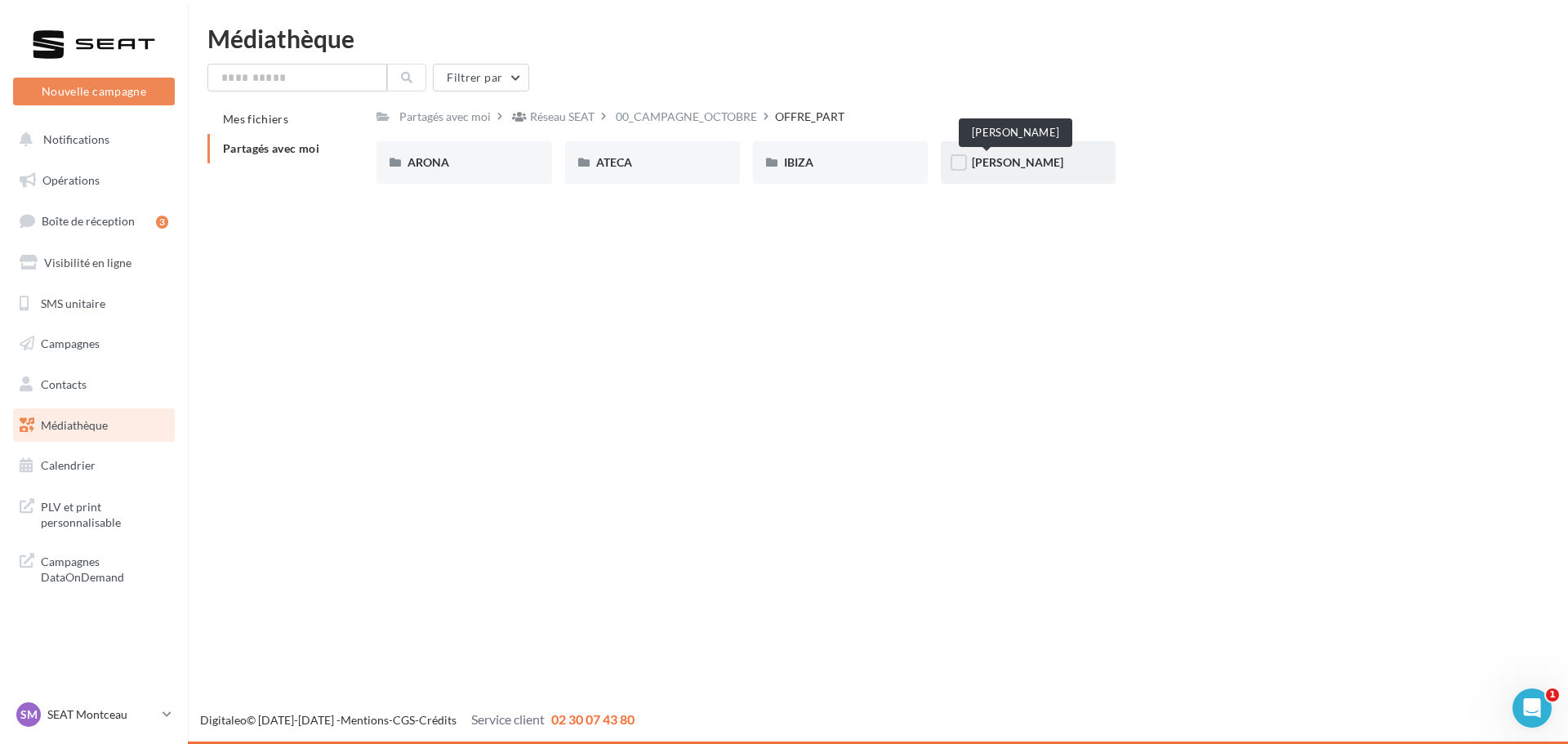
click at [980, 165] on span "LEON" at bounding box center [1018, 162] width 91 height 14
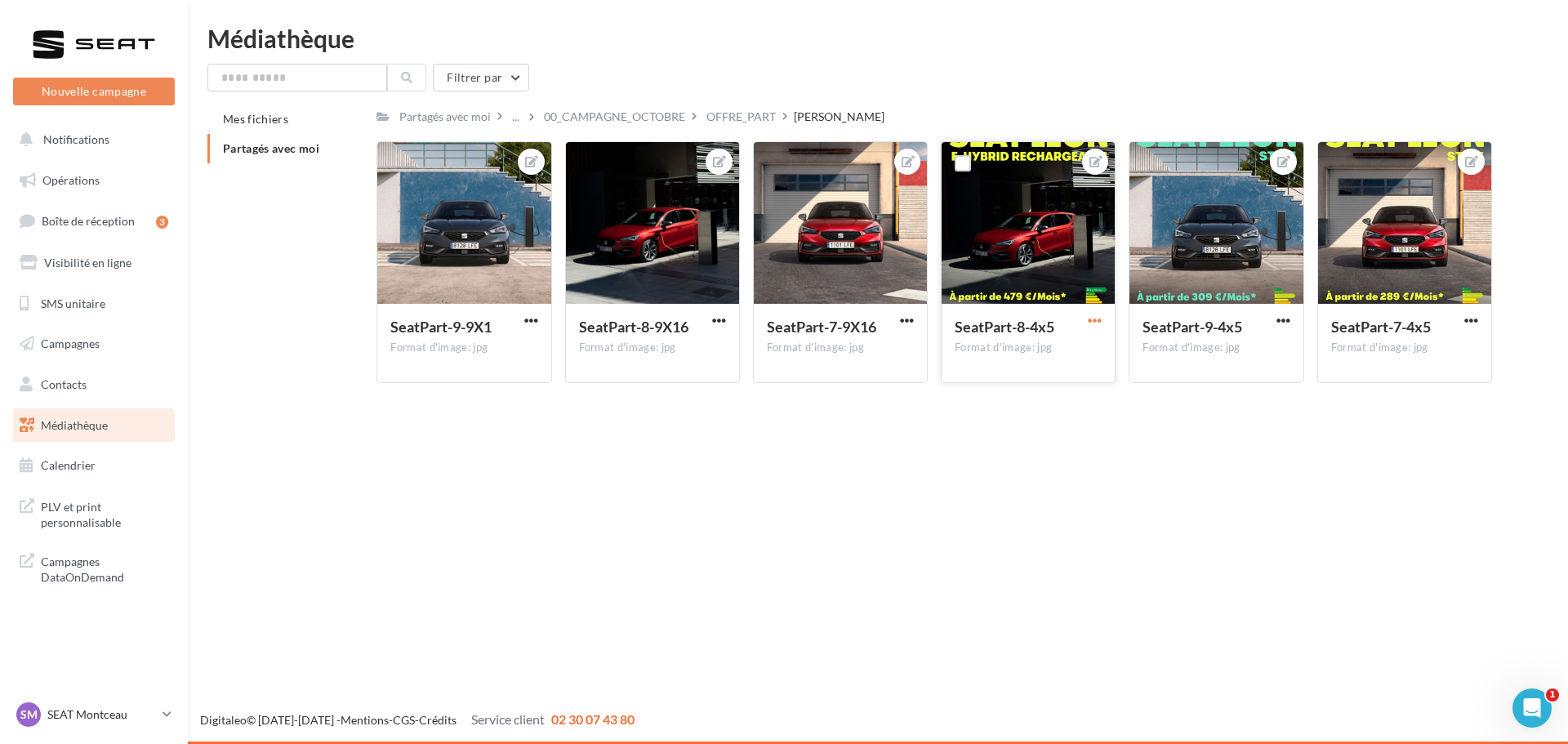
click at [1090, 319] on span "button" at bounding box center [1095, 320] width 14 height 14
click at [1017, 397] on button "Télécharger" at bounding box center [1019, 396] width 172 height 43
click at [749, 117] on div "Le téléchargement va bientôt commencer" at bounding box center [784, 96] width 285 height 44
click at [745, 119] on div "OFFRE_PART" at bounding box center [741, 117] width 70 height 17
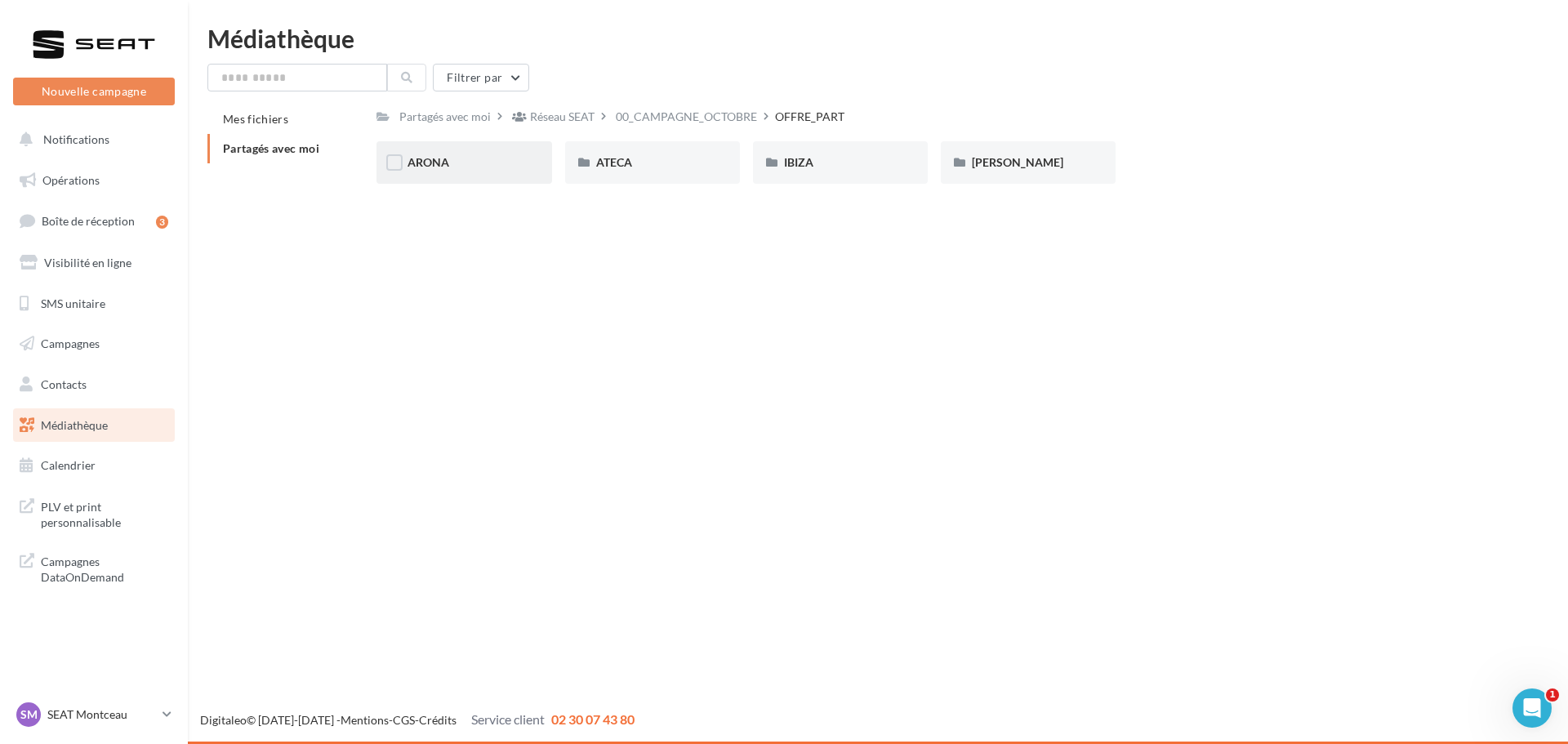
click at [448, 174] on div "ARONA" at bounding box center [464, 163] width 175 height 43
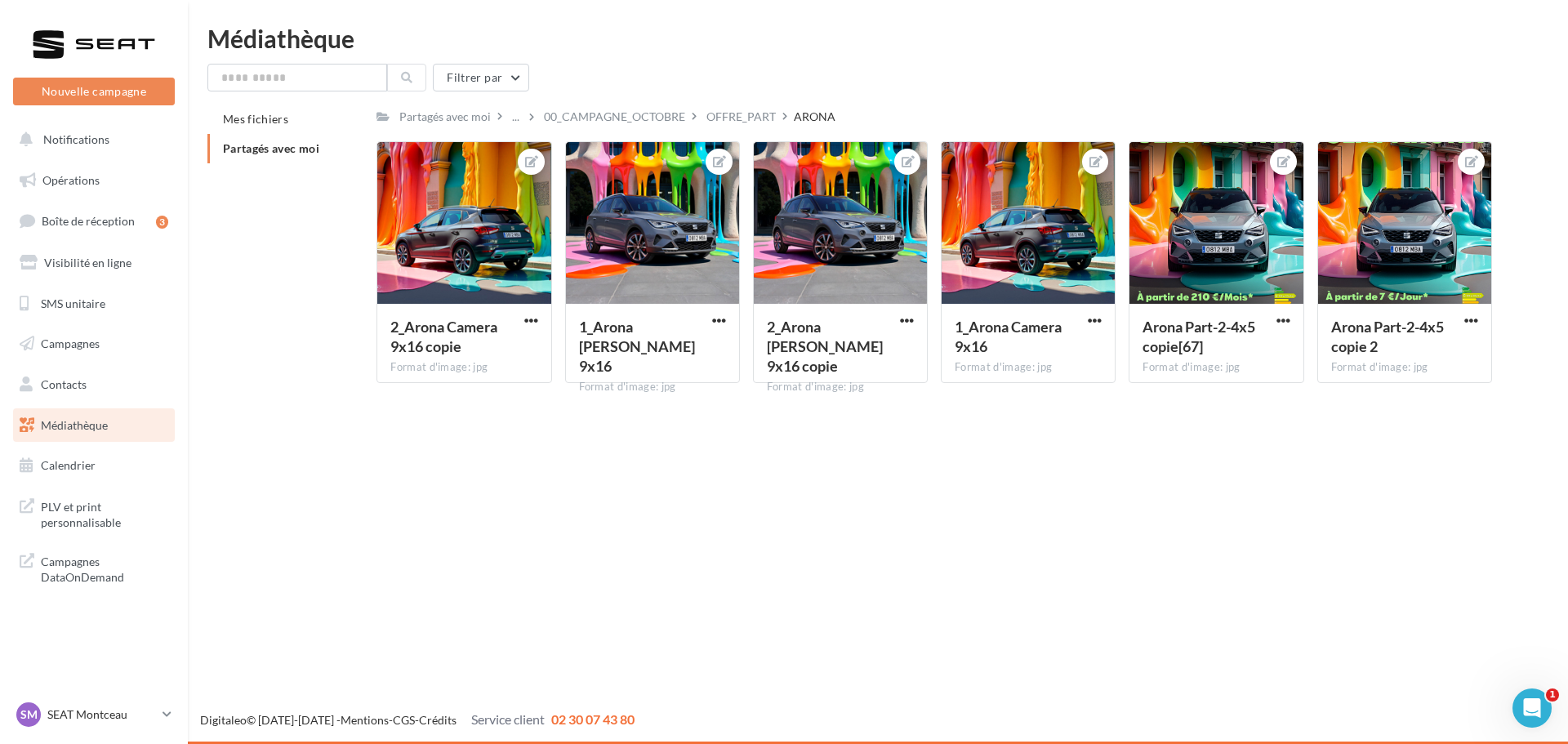
click at [739, 115] on div "OFFRE_PART" at bounding box center [741, 117] width 70 height 17
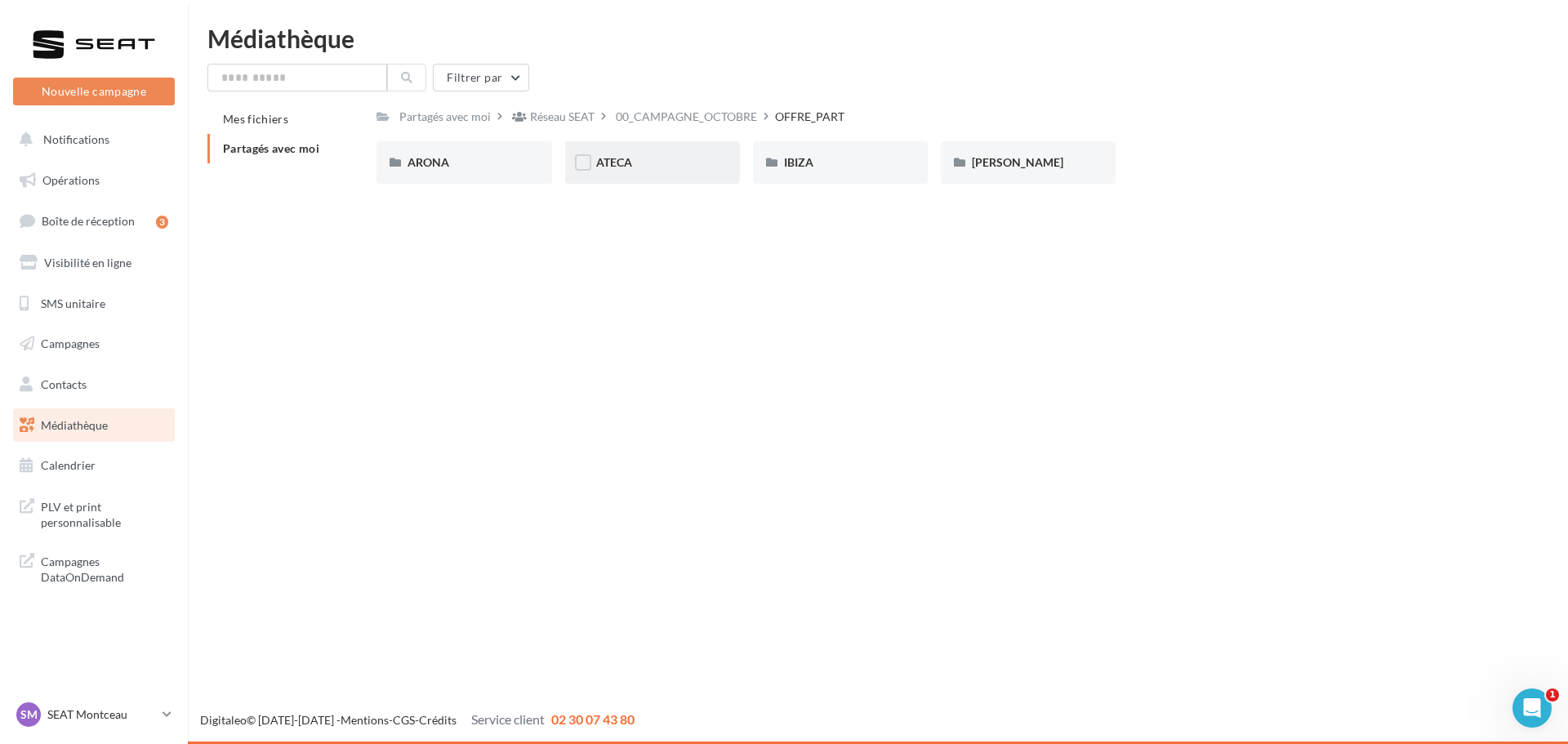
click at [652, 165] on div "ATECA" at bounding box center [652, 163] width 112 height 17
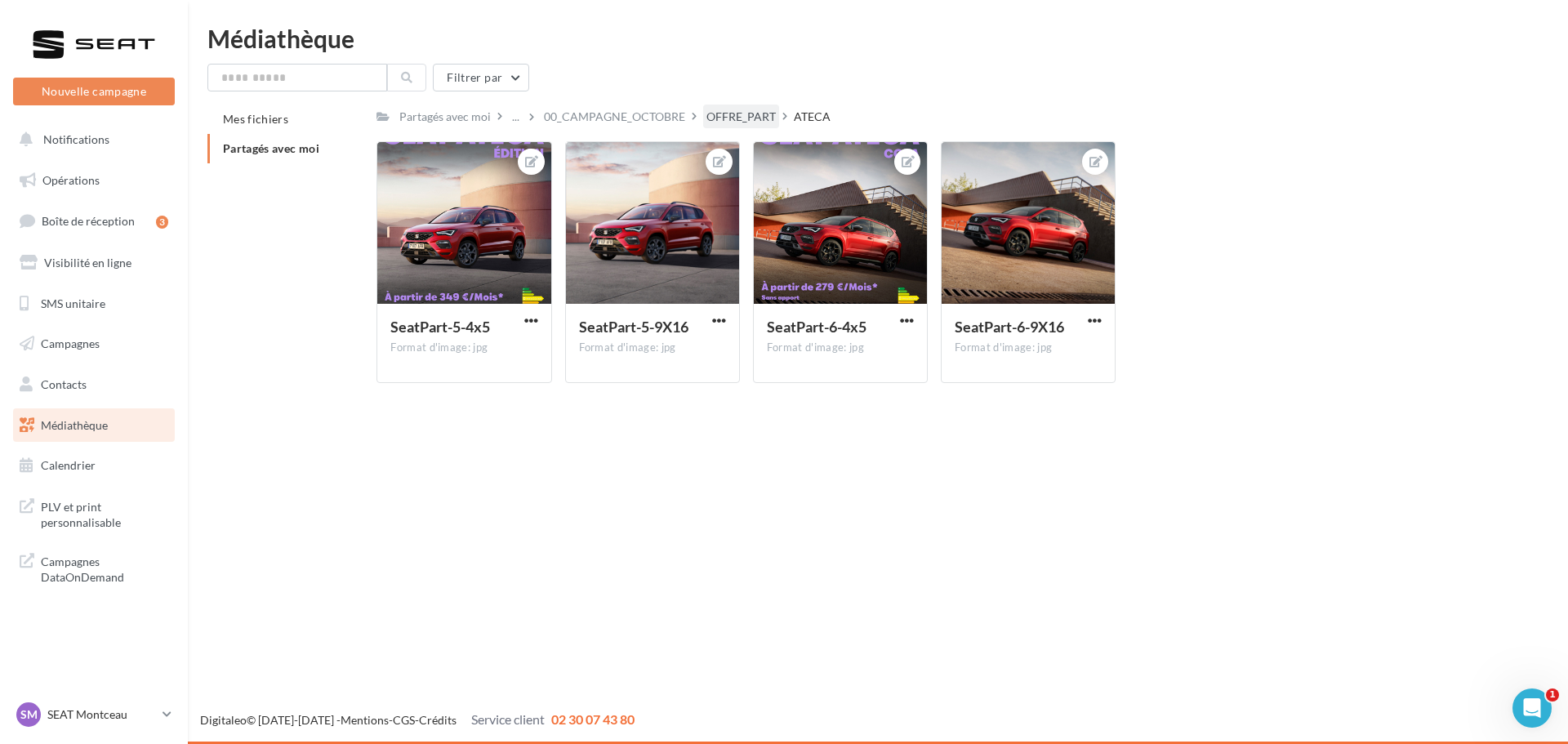
click at [734, 112] on div "OFFRE_PART" at bounding box center [741, 117] width 70 height 17
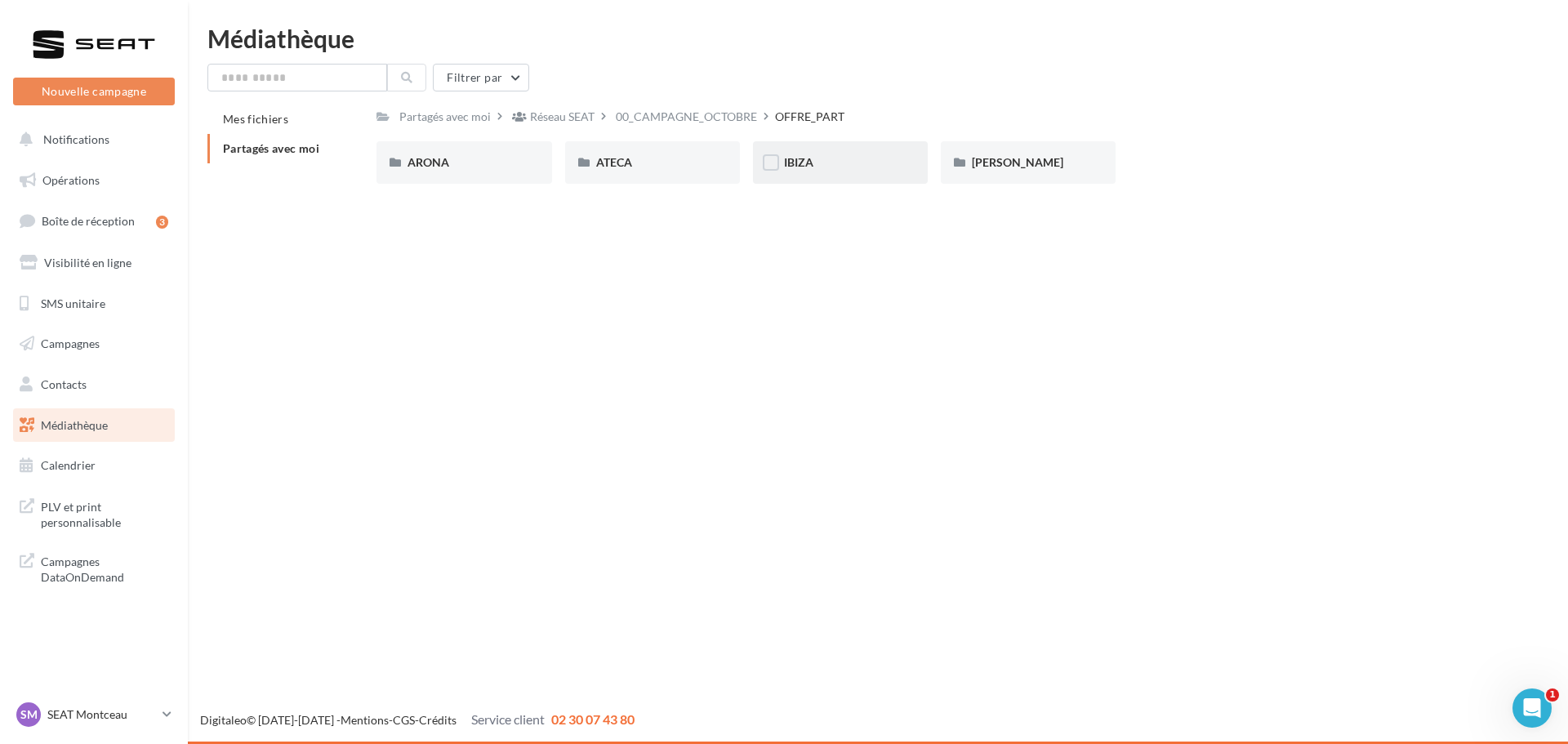
click at [834, 160] on div "IBIZA" at bounding box center [840, 163] width 112 height 17
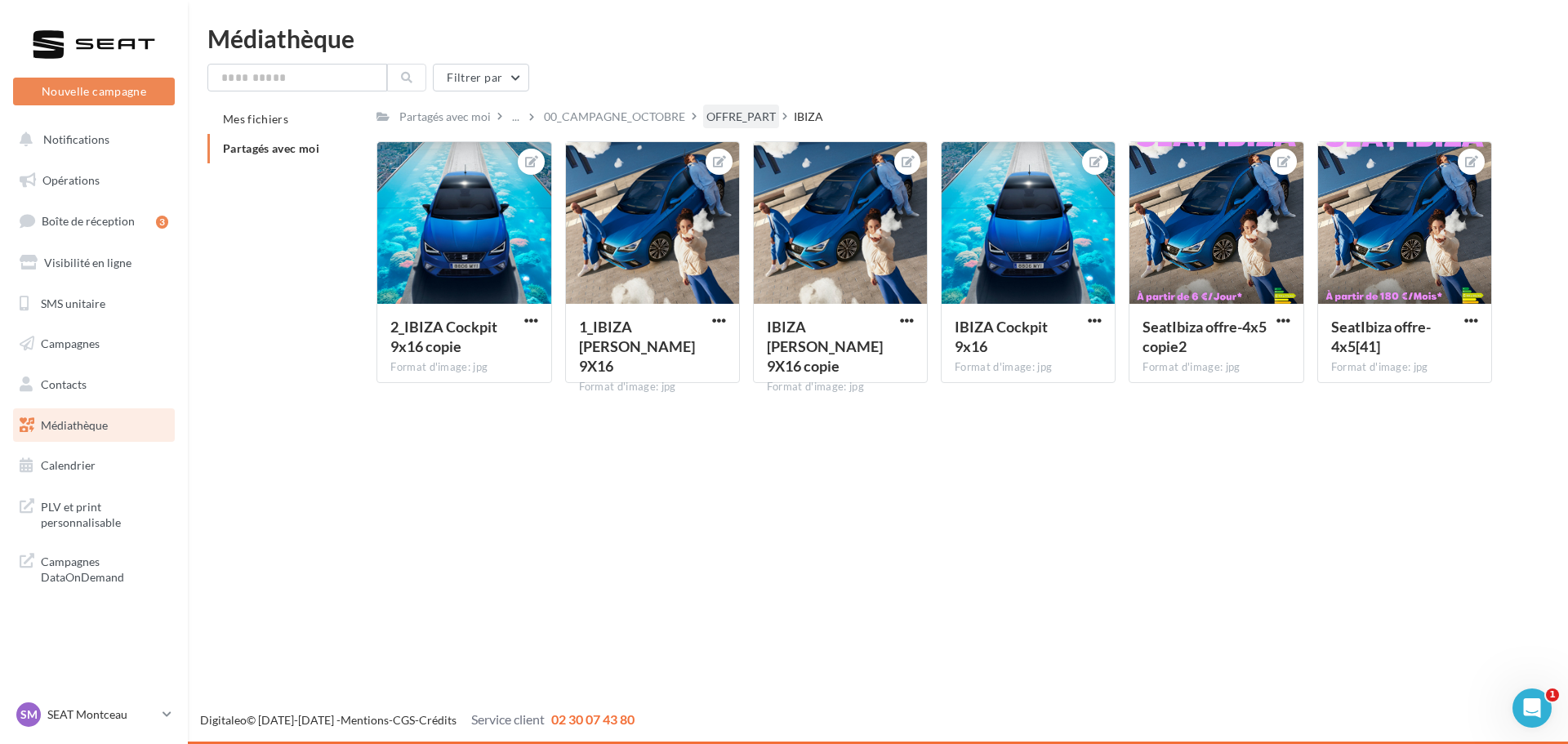
click at [758, 121] on div "OFFRE_PART" at bounding box center [741, 117] width 70 height 17
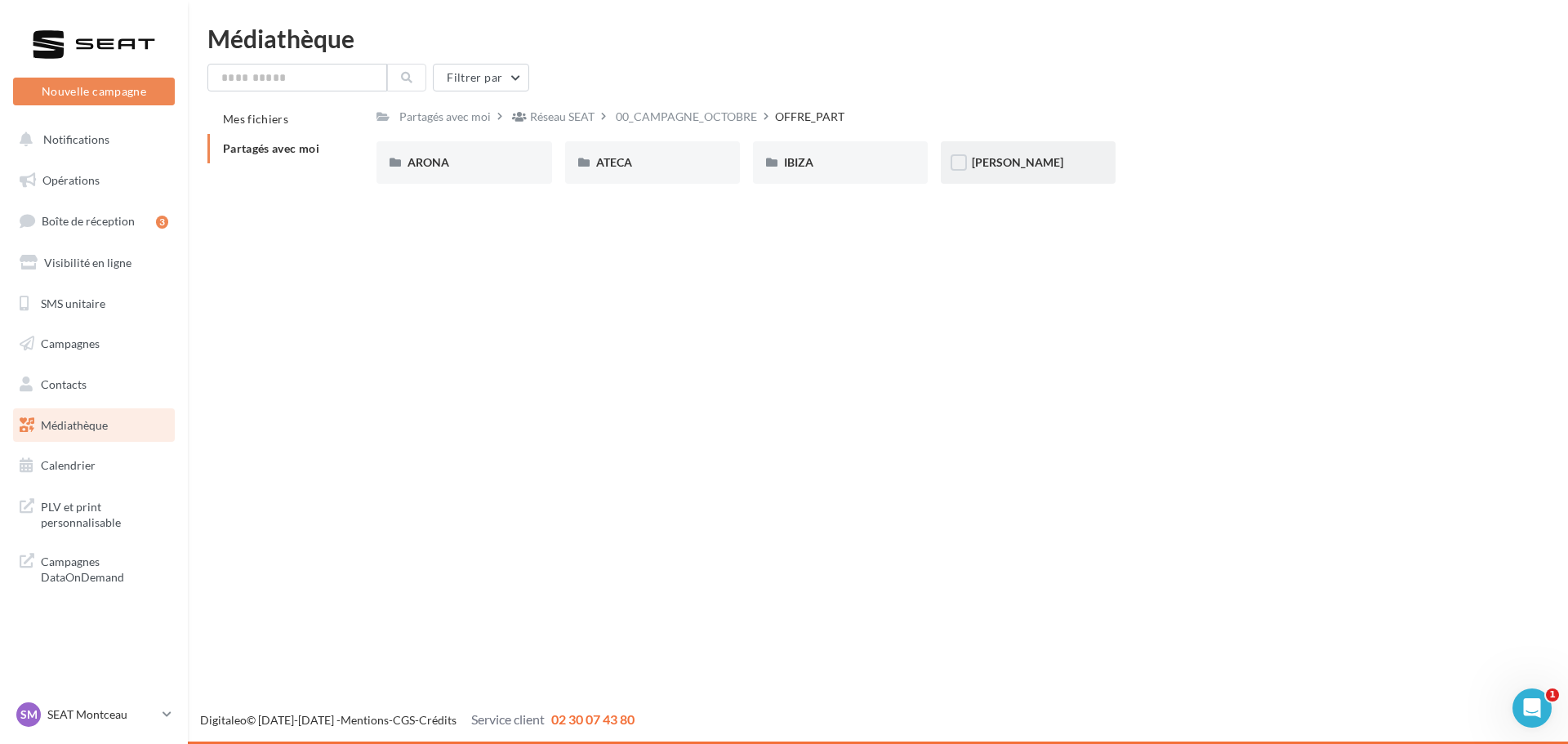
click at [1027, 160] on div "LEON" at bounding box center [1028, 163] width 112 height 17
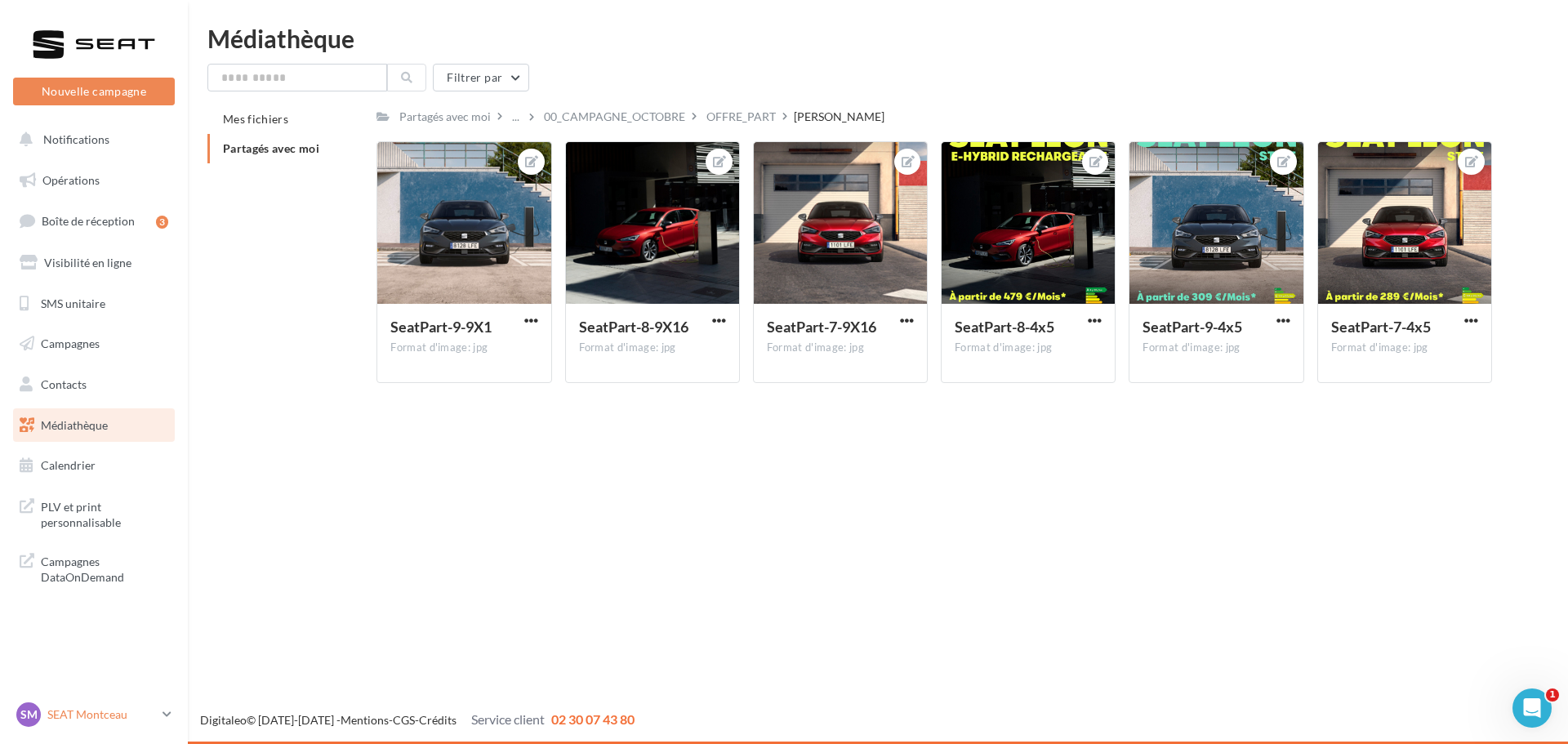
click at [118, 721] on p "SEAT Montceau" at bounding box center [101, 714] width 109 height 17
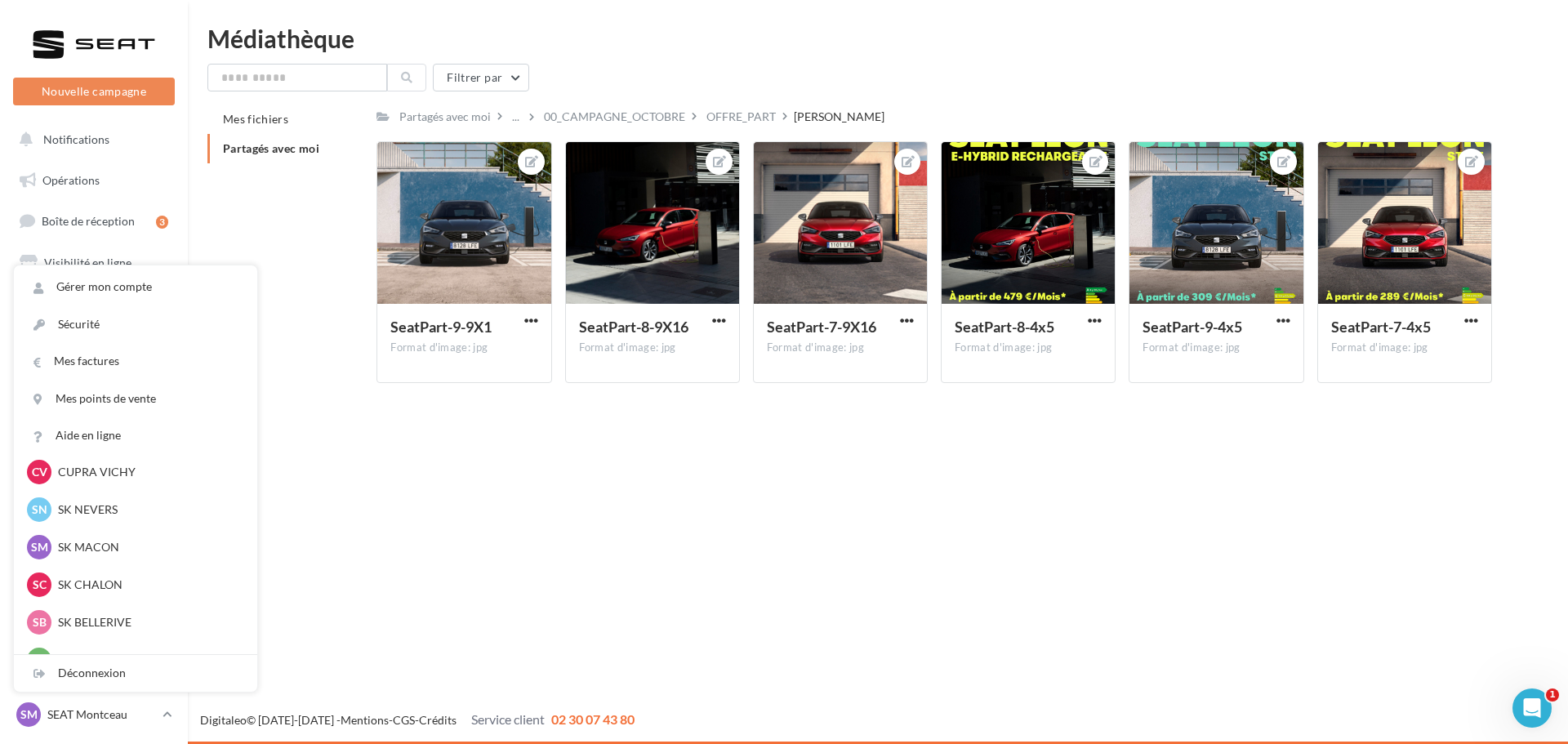
scroll to position [327, 0]
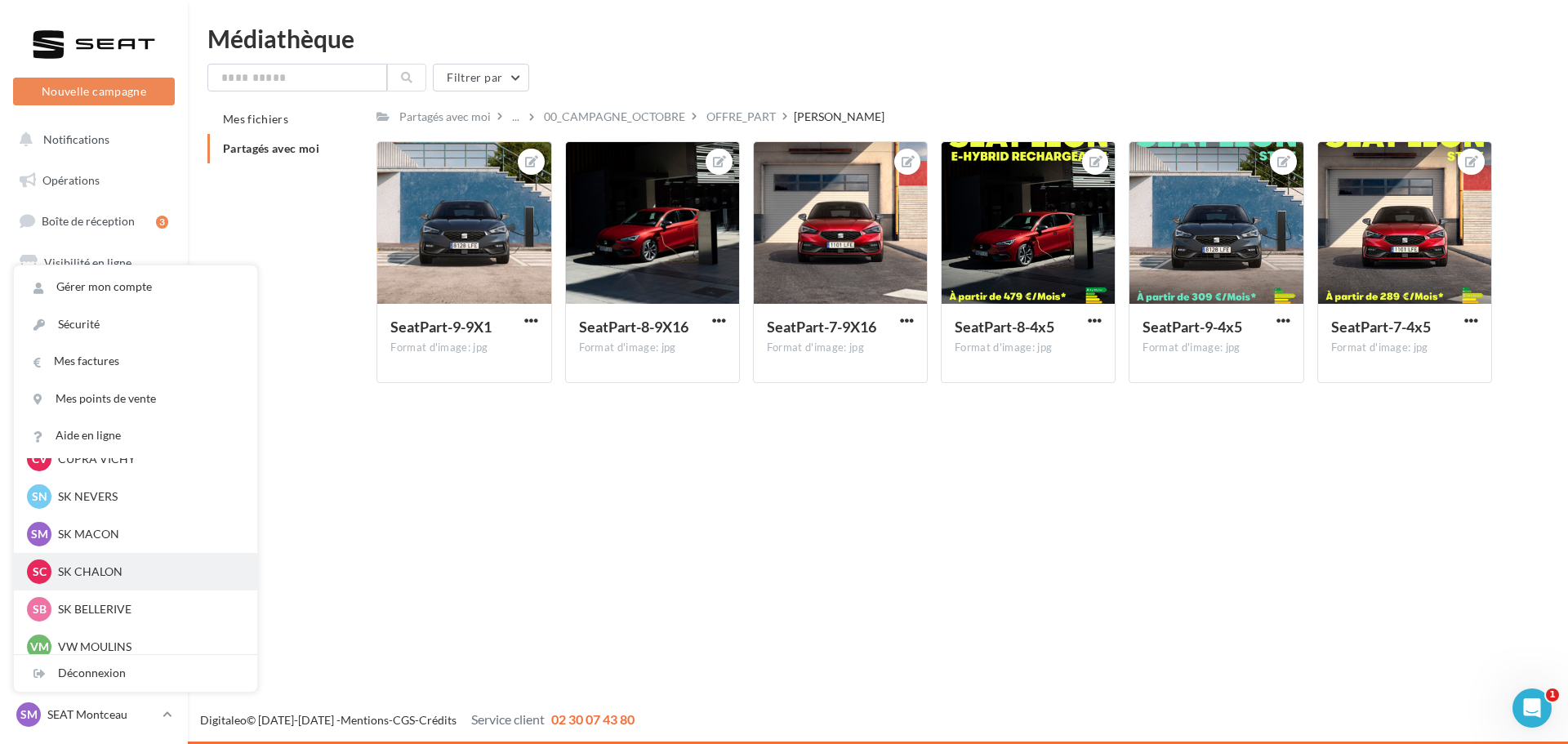
click at [123, 575] on p "SK CHALON" at bounding box center [147, 571] width 179 height 17
